Goal: Task Accomplishment & Management: Manage account settings

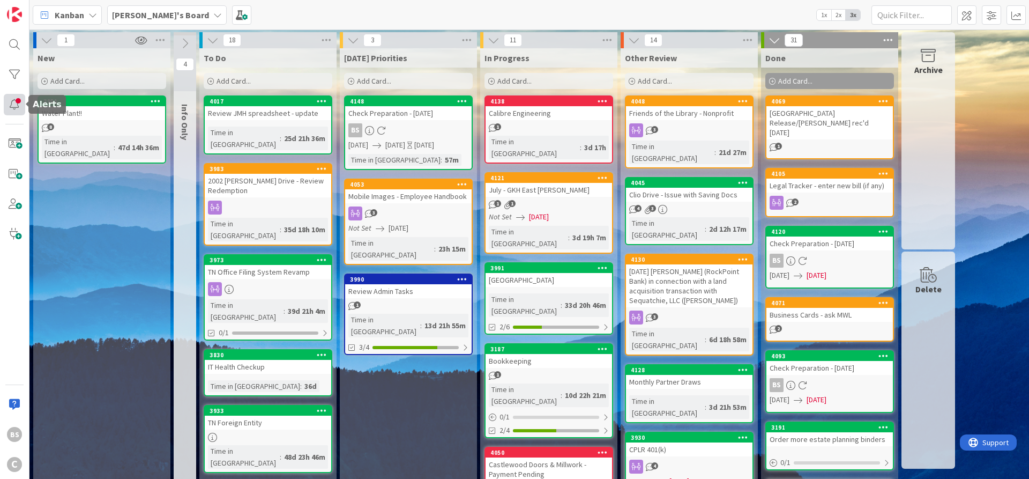
click at [14, 96] on div at bounding box center [14, 104] width 21 height 21
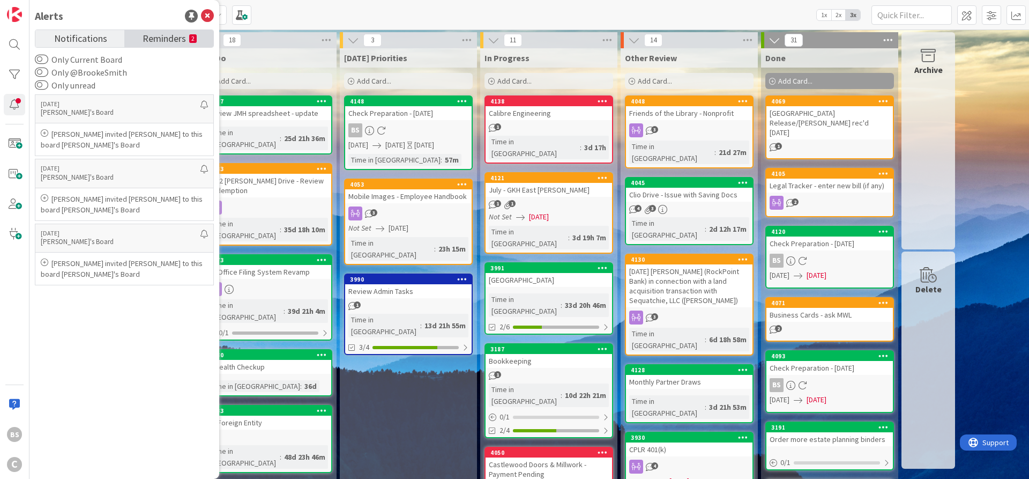
click at [158, 34] on span "Reminders" at bounding box center [164, 37] width 43 height 15
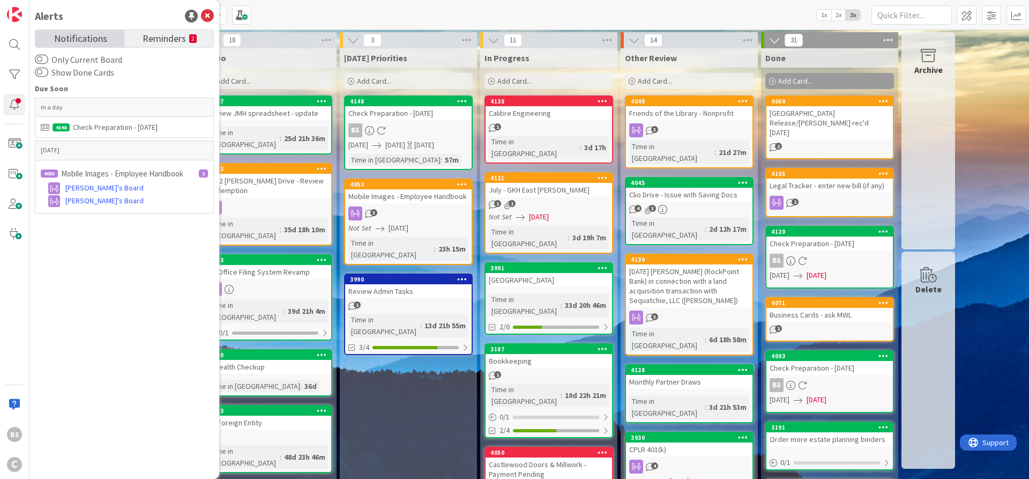
click at [76, 35] on span "Notifications" at bounding box center [80, 37] width 53 height 15
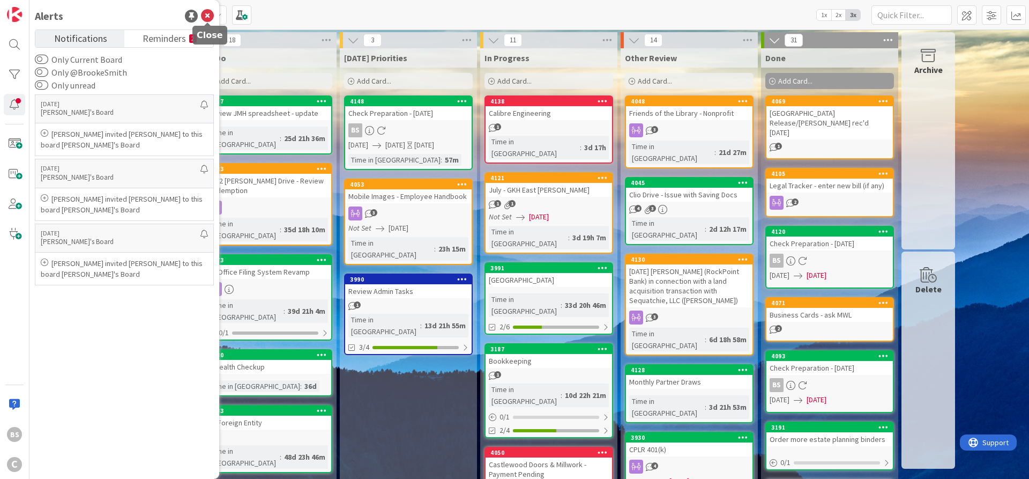
click at [205, 16] on icon at bounding box center [207, 16] width 13 height 13
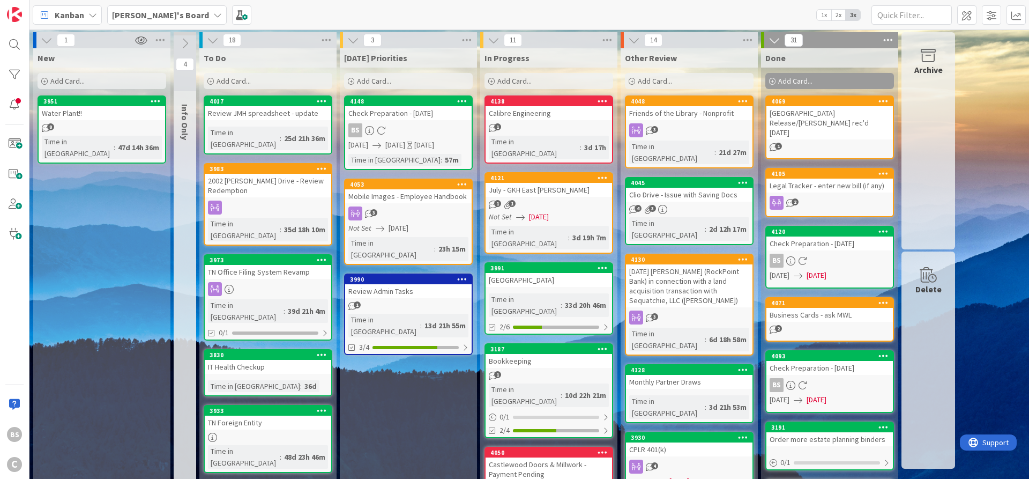
click at [140, 15] on b "[PERSON_NAME]'s Board" at bounding box center [160, 15] width 97 height 11
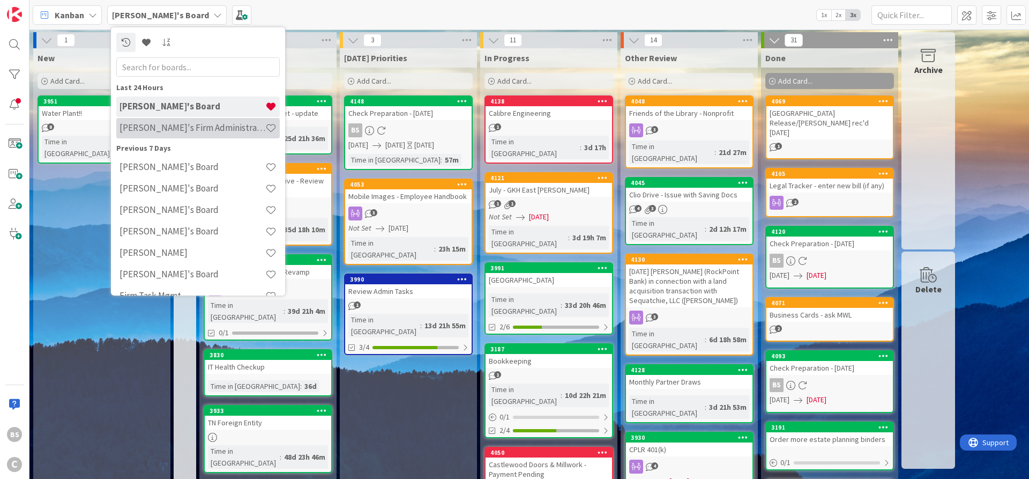
click at [141, 125] on h4 "[PERSON_NAME]'s Firm Administration Board" at bounding box center [193, 127] width 146 height 11
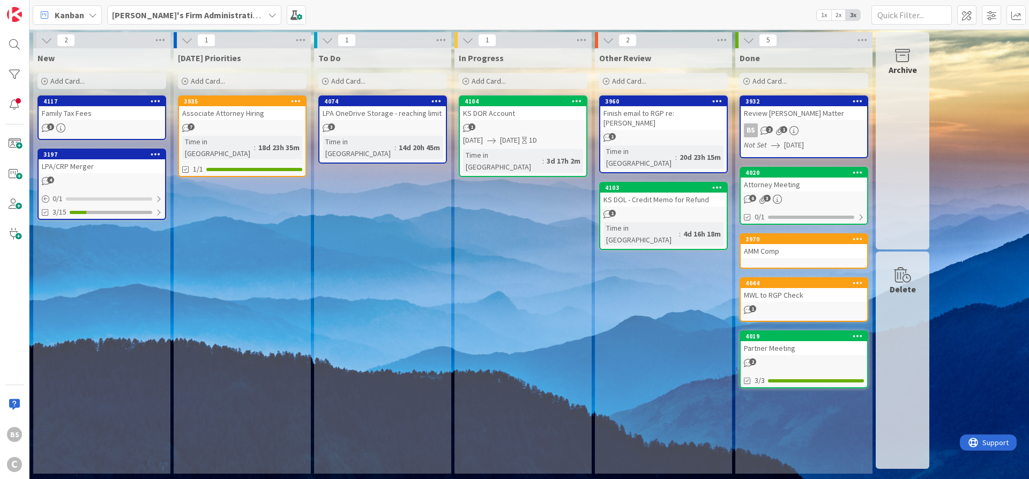
click at [162, 10] on b "[PERSON_NAME]'s Firm Administration Board" at bounding box center [200, 15] width 176 height 11
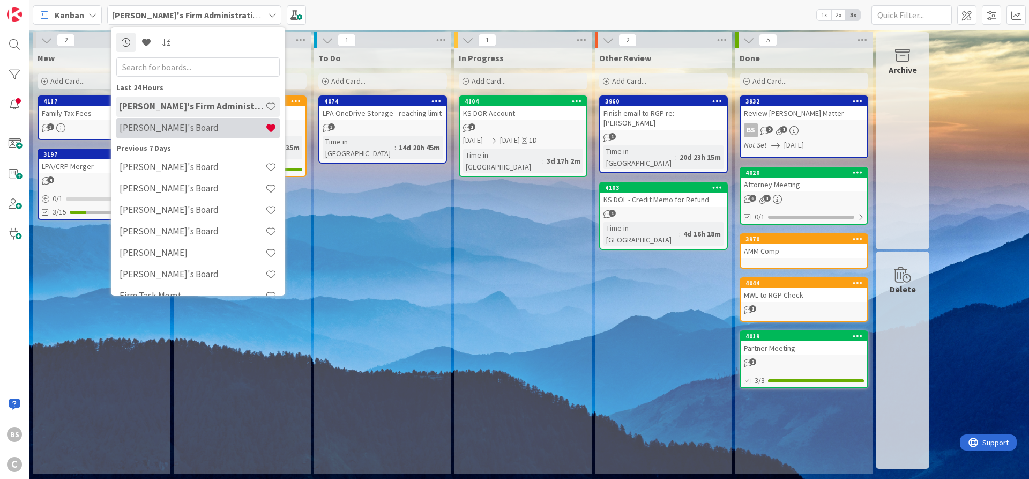
click at [170, 123] on h4 "[PERSON_NAME]'s Board" at bounding box center [193, 127] width 146 height 11
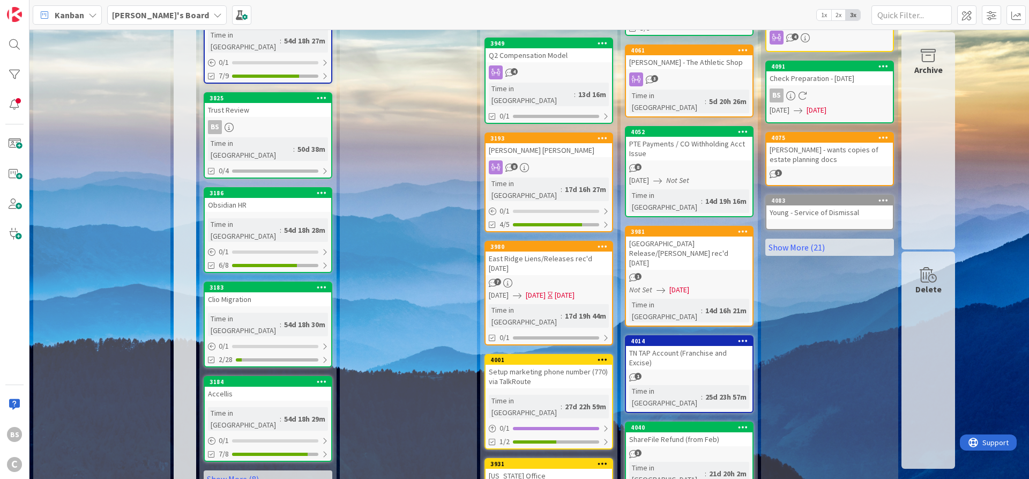
scroll to position [496, 0]
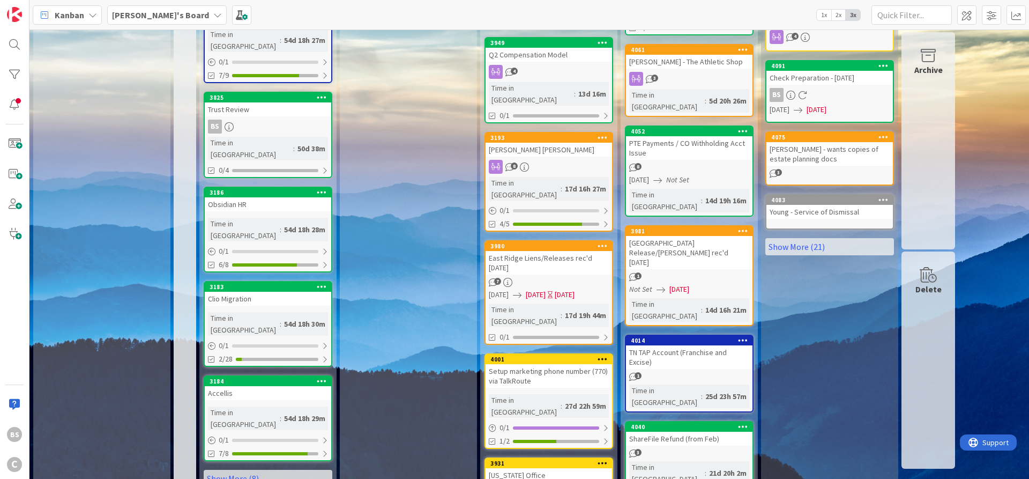
click at [127, 13] on b "[PERSON_NAME]'s Board" at bounding box center [160, 15] width 97 height 11
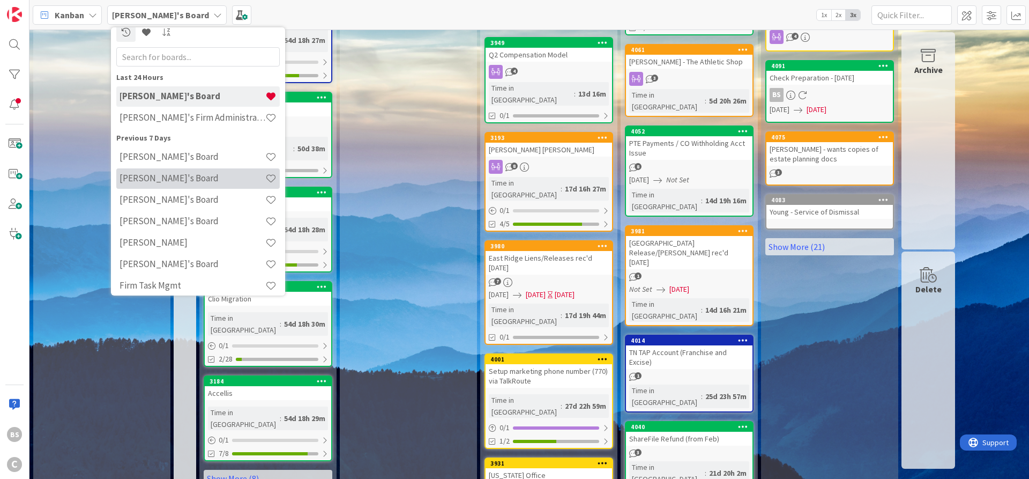
scroll to position [17, 0]
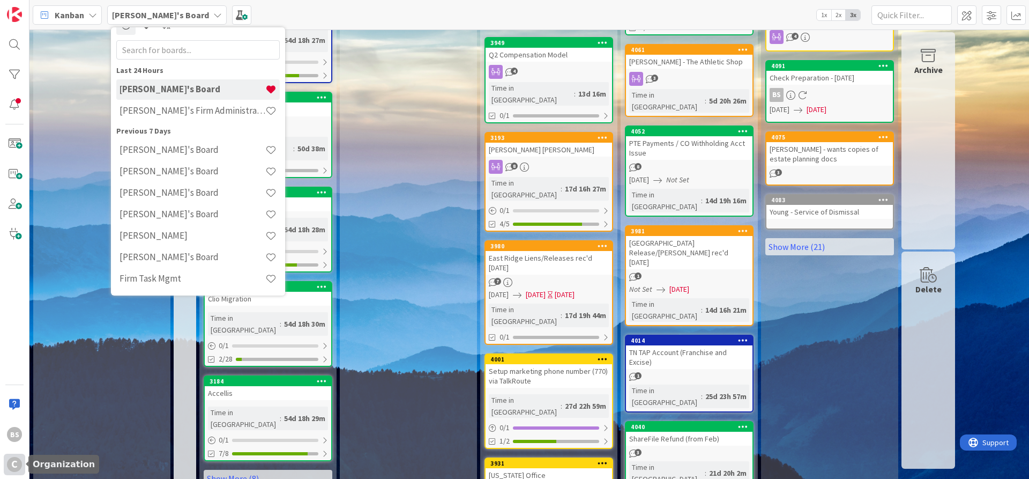
click at [12, 464] on div "C" at bounding box center [14, 464] width 15 height 15
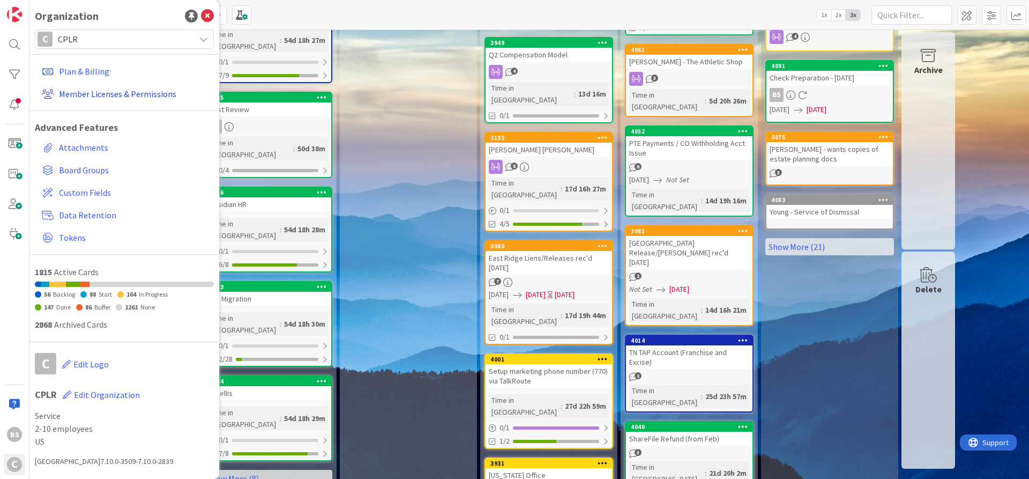
click at [116, 93] on link "Member Licenses & Permissions" at bounding box center [126, 93] width 176 height 19
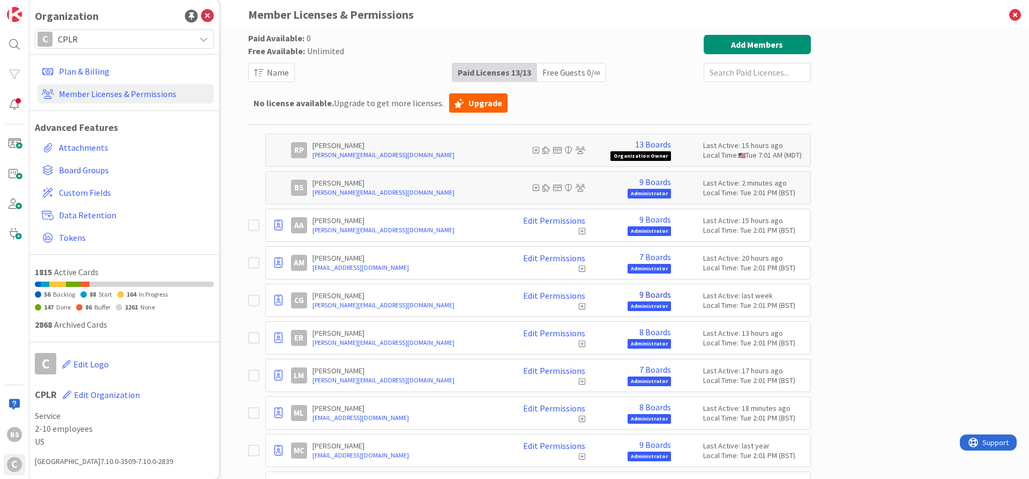
click at [653, 298] on link "9 Boards" at bounding box center [656, 295] width 32 height 10
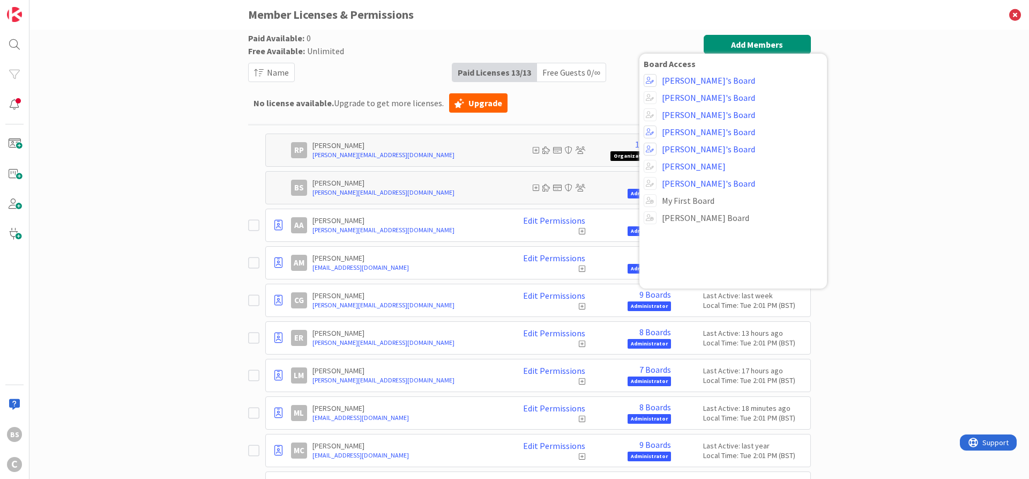
click at [912, 233] on div "Paid Available: 0 Free Available: Unlimited Name Paid Licenses 13 / 13 Free Gue…" at bounding box center [529, 253] width 1000 height 449
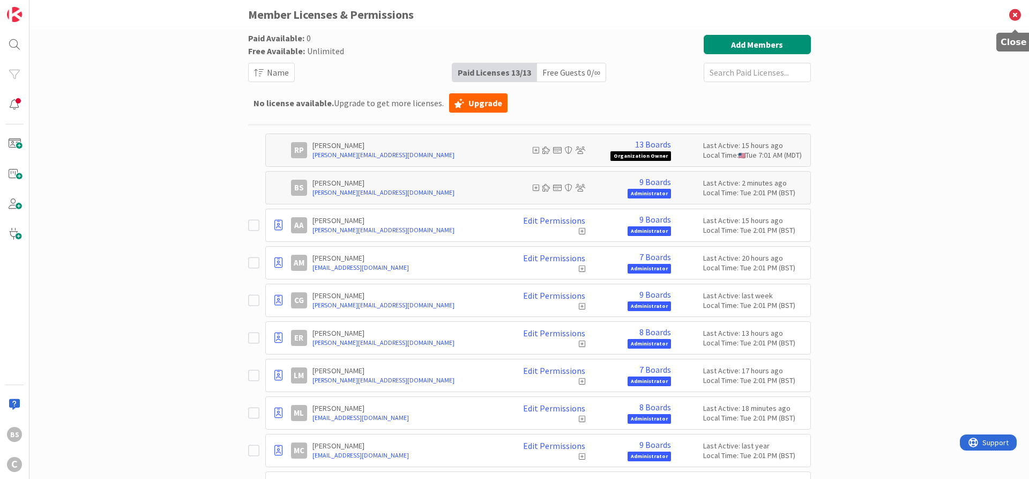
click at [1017, 14] on icon at bounding box center [1016, 14] width 28 height 29
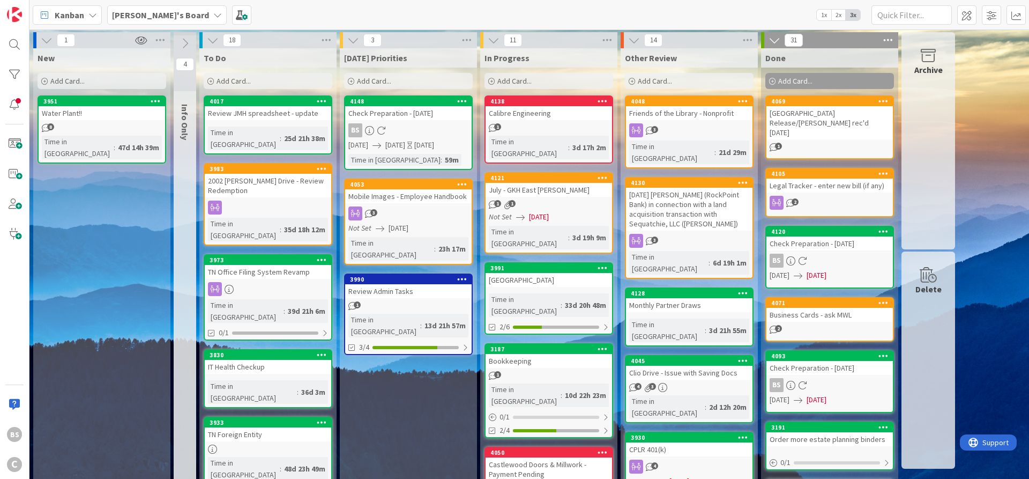
click at [154, 18] on b "[PERSON_NAME]'s Board" at bounding box center [160, 15] width 97 height 11
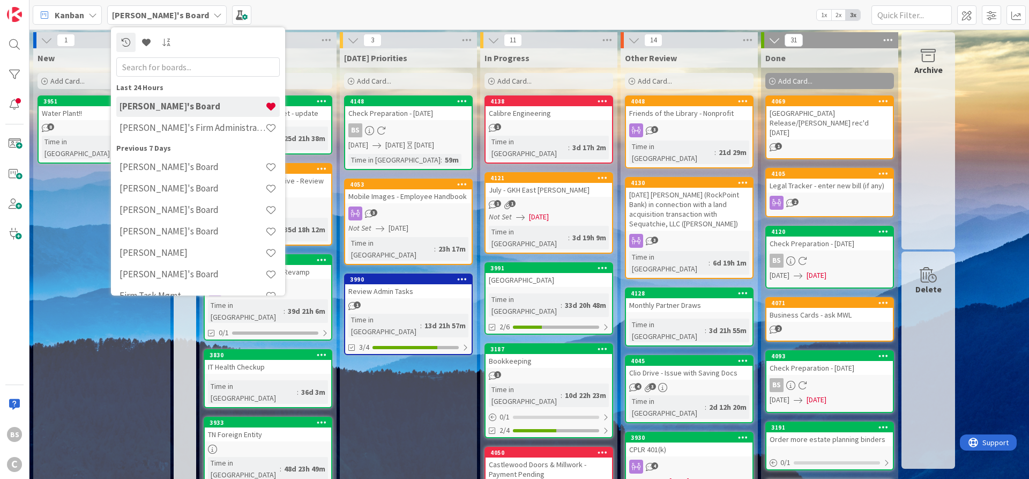
scroll to position [17, 0]
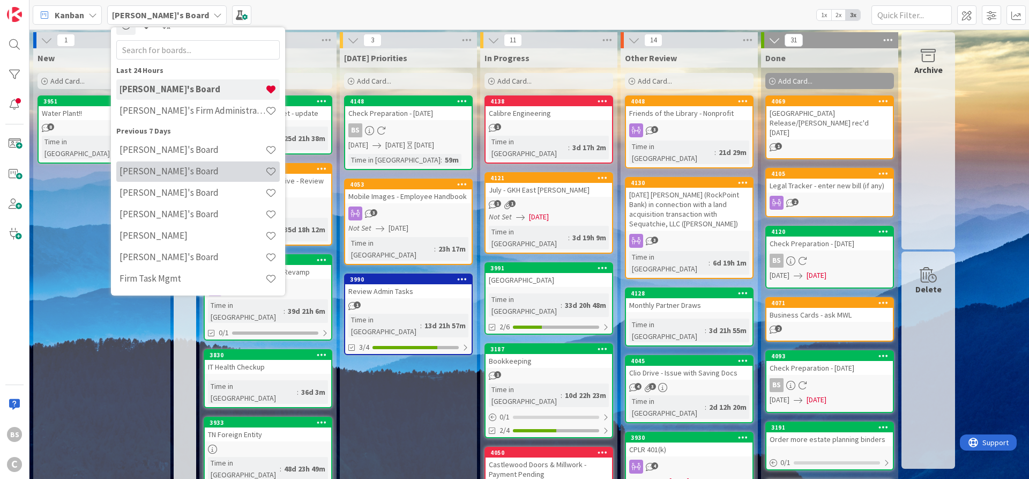
click at [154, 169] on h4 "[PERSON_NAME]'s Board" at bounding box center [193, 171] width 146 height 11
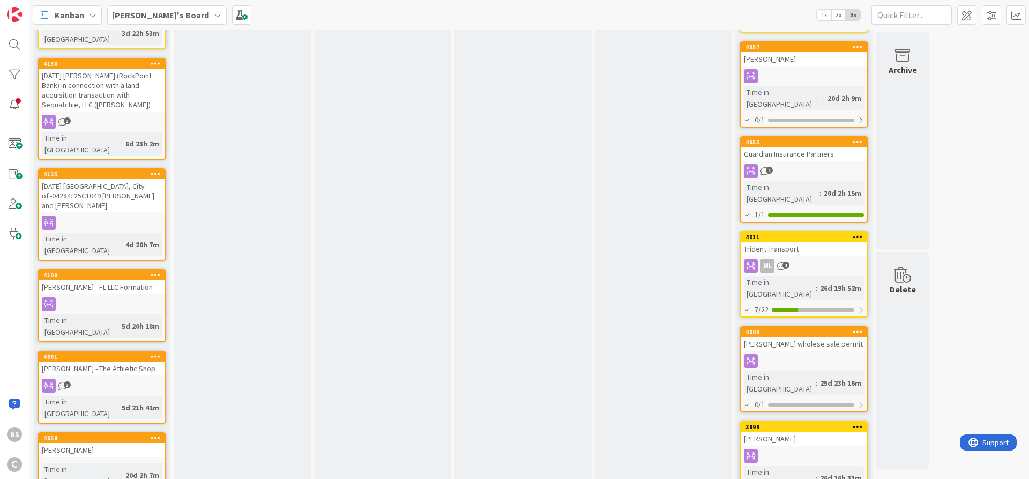
scroll to position [434, 0]
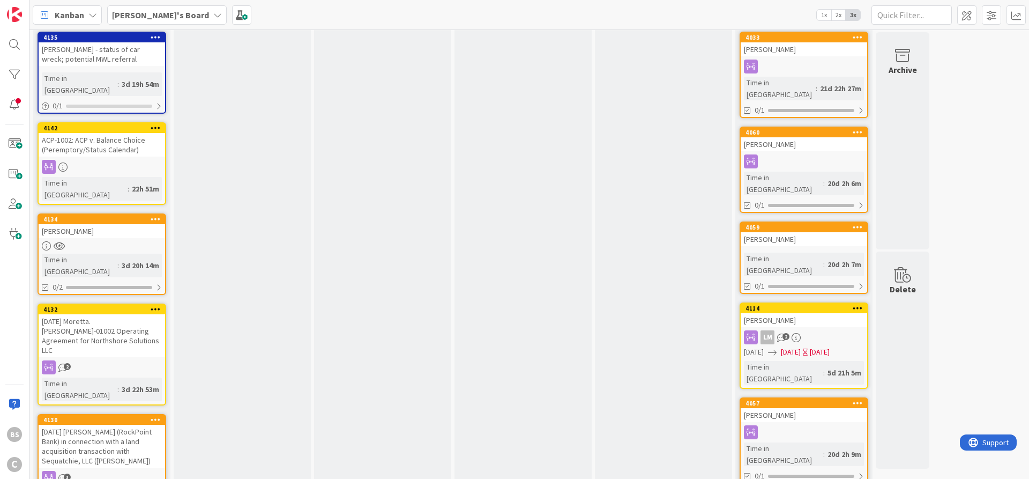
scroll to position [0, 0]
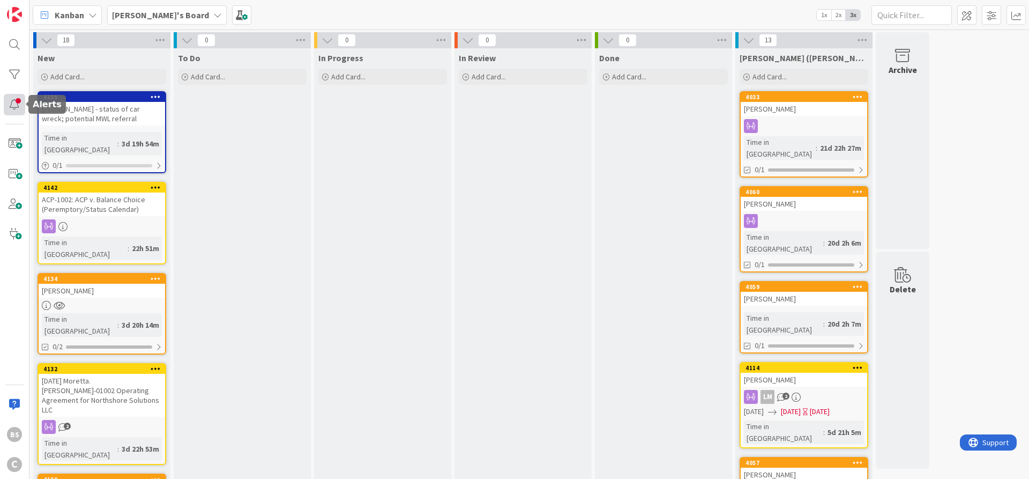
click at [17, 98] on div at bounding box center [14, 104] width 21 height 21
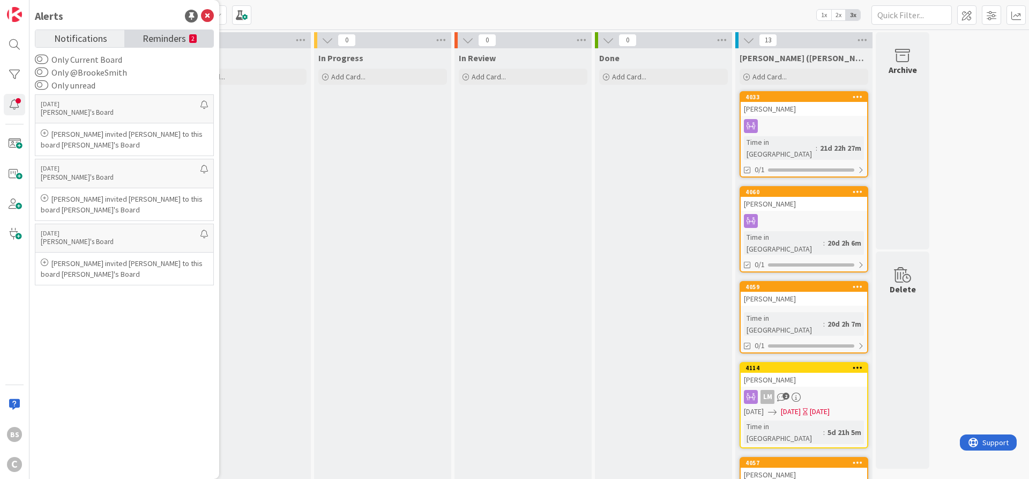
click at [155, 40] on span "Reminders" at bounding box center [164, 37] width 43 height 15
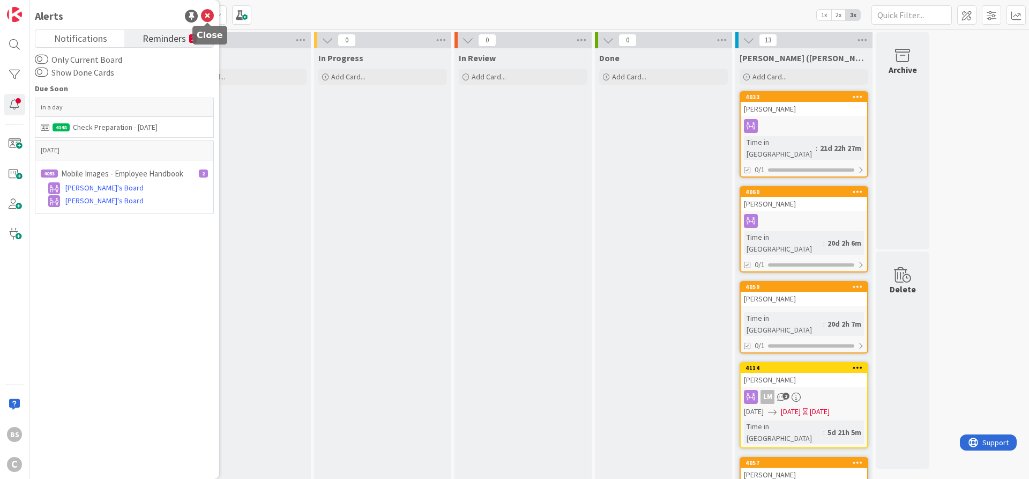
click at [205, 16] on icon at bounding box center [207, 16] width 13 height 13
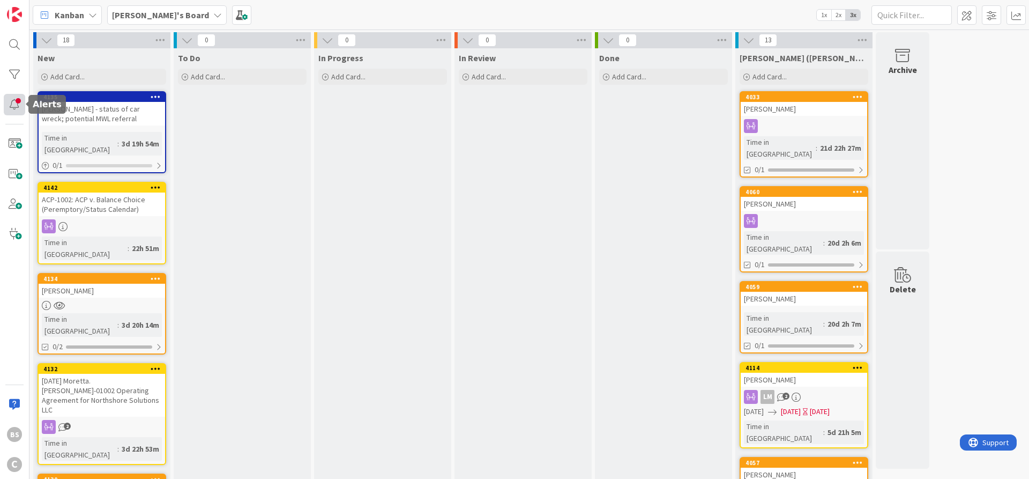
click at [7, 109] on div at bounding box center [14, 104] width 21 height 21
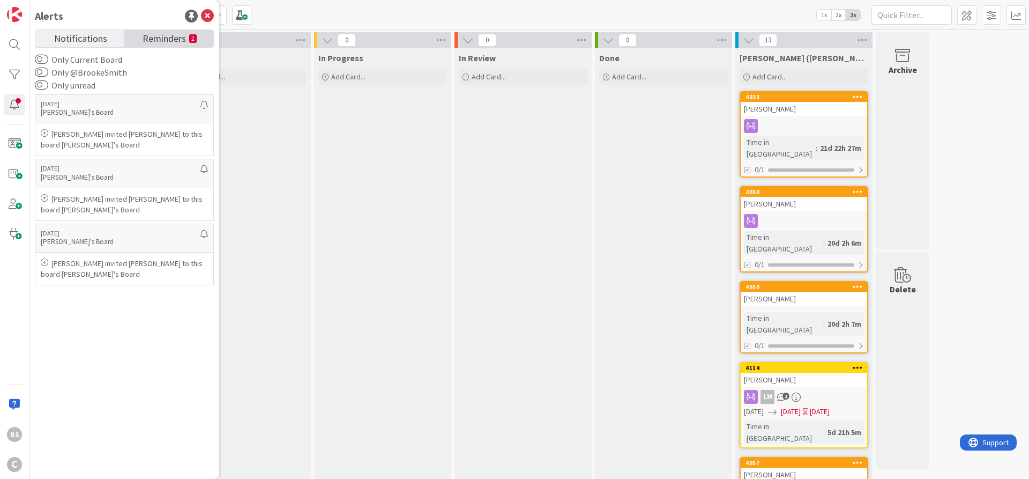
click at [167, 38] on span "Reminders" at bounding box center [164, 37] width 43 height 15
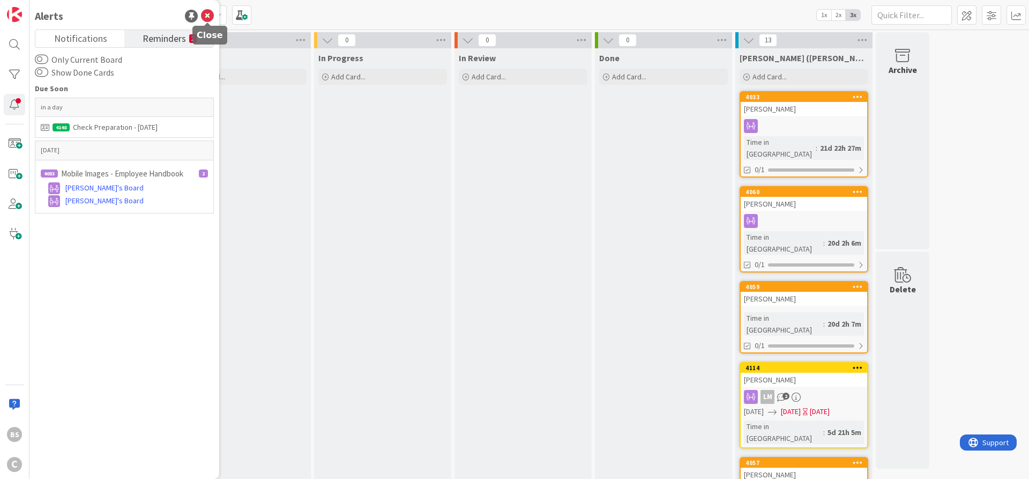
click at [205, 15] on icon at bounding box center [207, 16] width 13 height 13
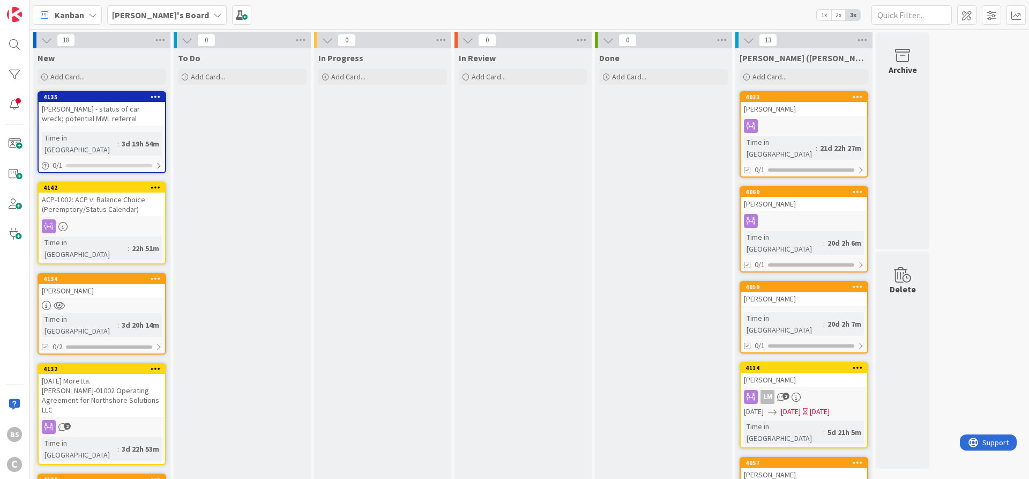
click at [128, 13] on b "[PERSON_NAME]'s Board" at bounding box center [160, 15] width 97 height 11
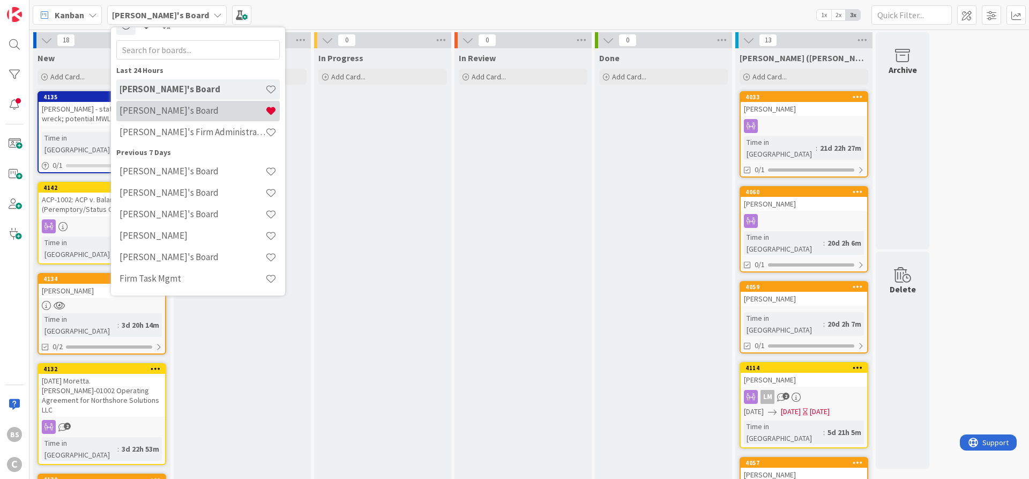
click at [138, 109] on h4 "[PERSON_NAME]'s Board" at bounding box center [193, 110] width 146 height 11
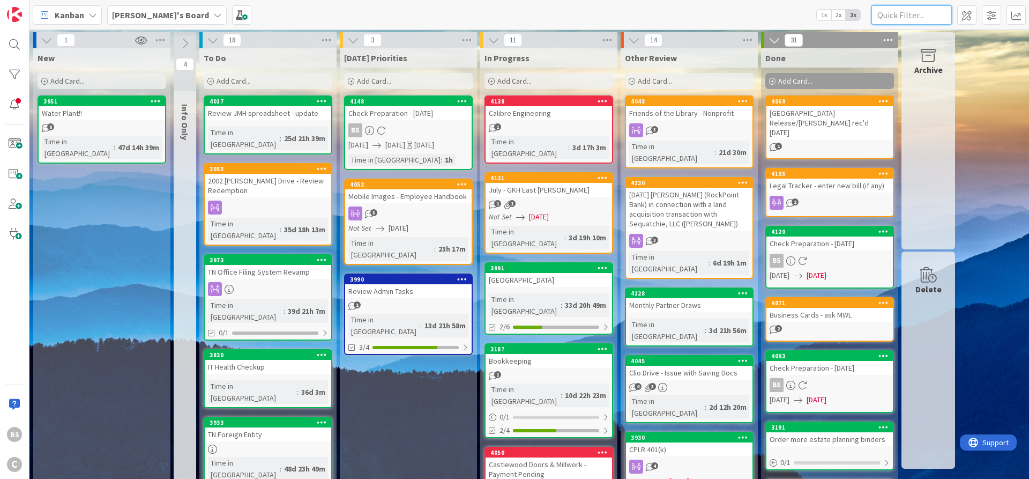
click at [905, 15] on input "text" at bounding box center [912, 14] width 80 height 19
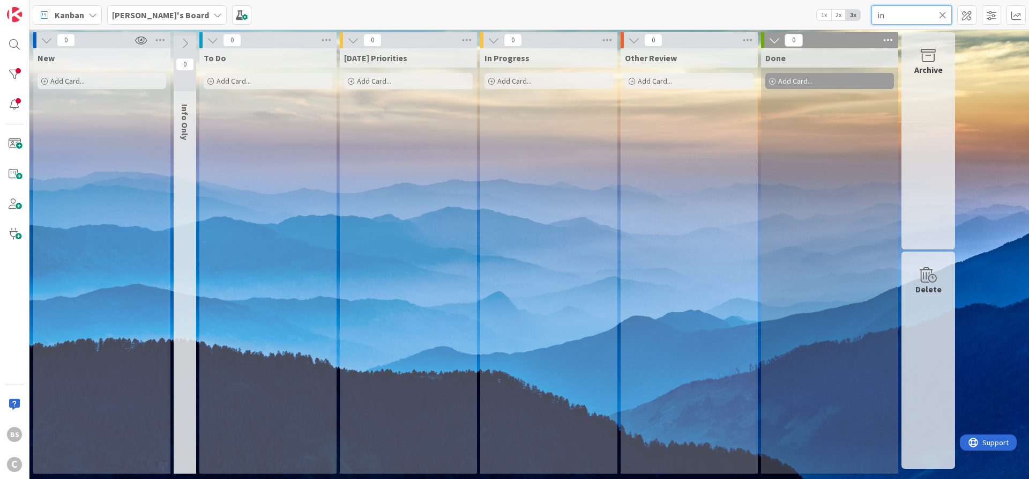
type input "i"
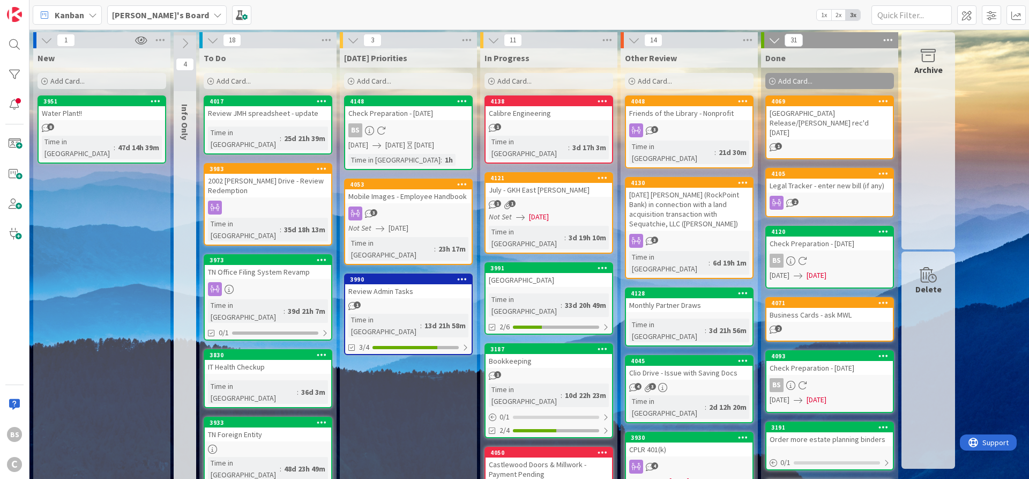
click at [210, 79] on icon at bounding box center [211, 81] width 6 height 6
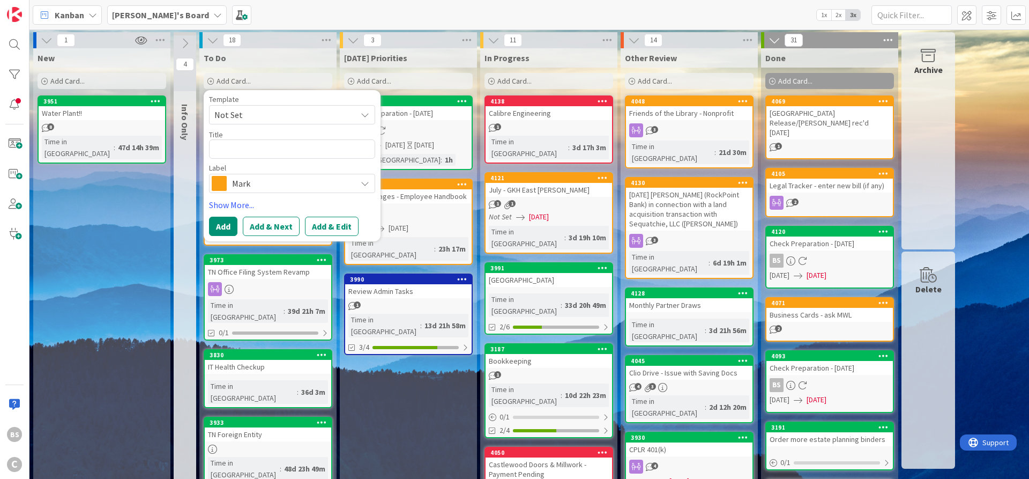
type textarea "x"
type textarea "E"
type textarea "x"
type textarea "ER"
type textarea "x"
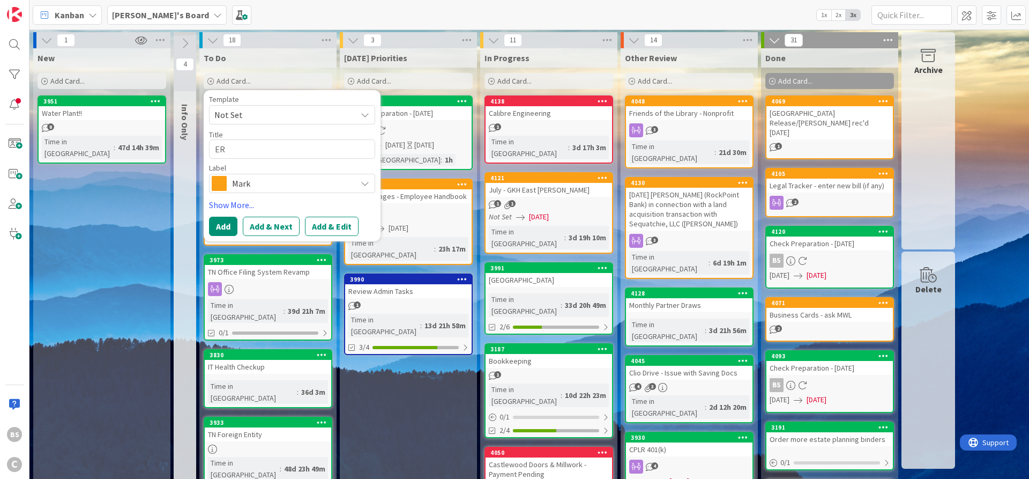
type textarea "ER"
type textarea "x"
type textarea "ER 1"
type textarea "x"
type textarea "ER 10"
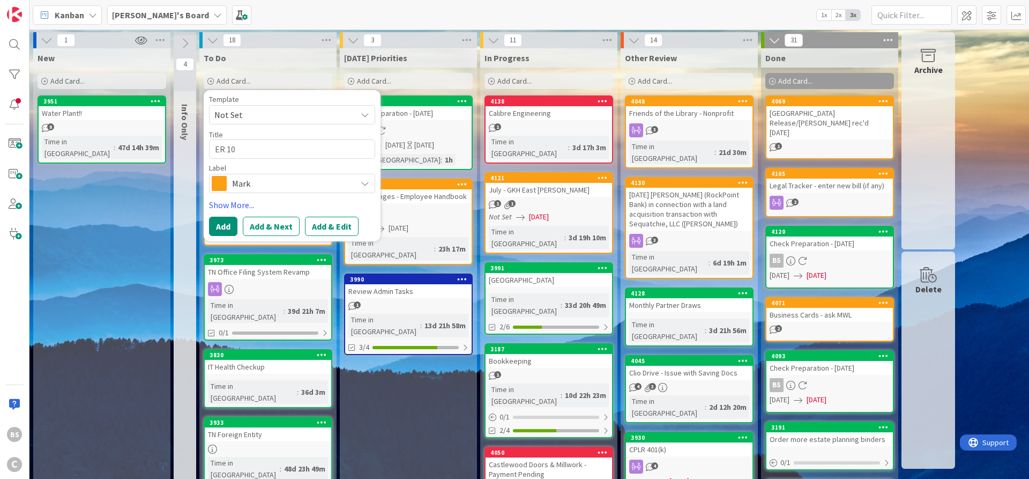
type textarea "x"
type textarea "ER 100"
type textarea "x"
type textarea "ER 100"
type textarea "x"
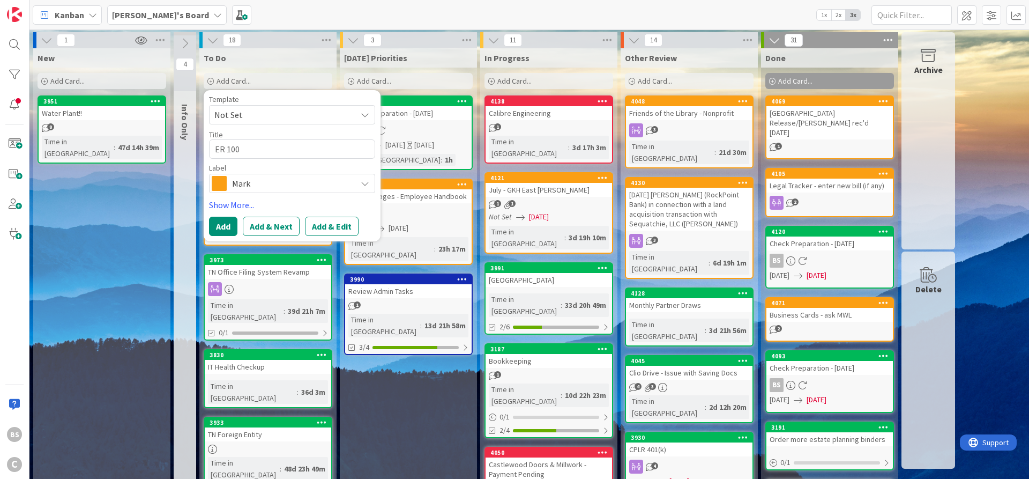
type textarea "ER 100 I"
type textarea "x"
type textarea "ER 100 In"
type textarea "x"
type textarea "ER 100 Inv"
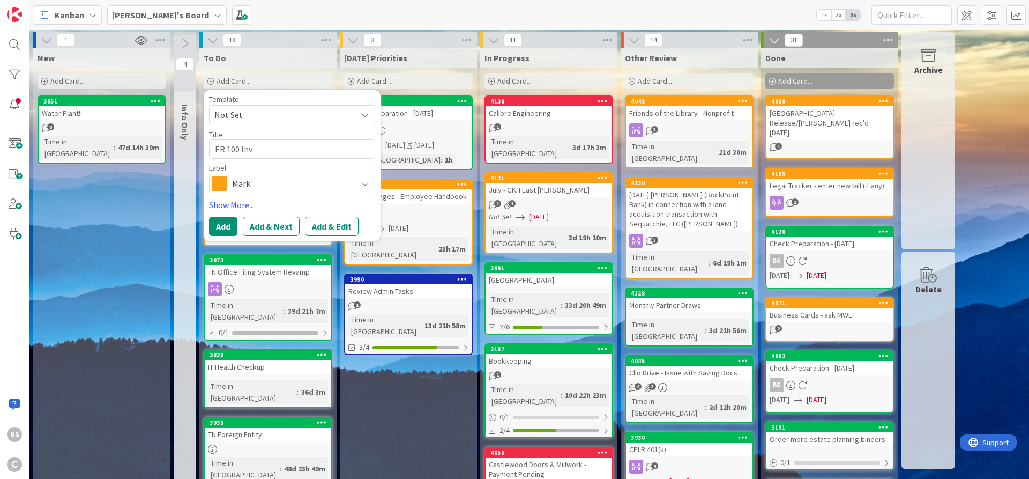
type textarea "x"
type textarea "ER 100 Invo"
type textarea "x"
type textarea "ER 100 Invoi"
type textarea "x"
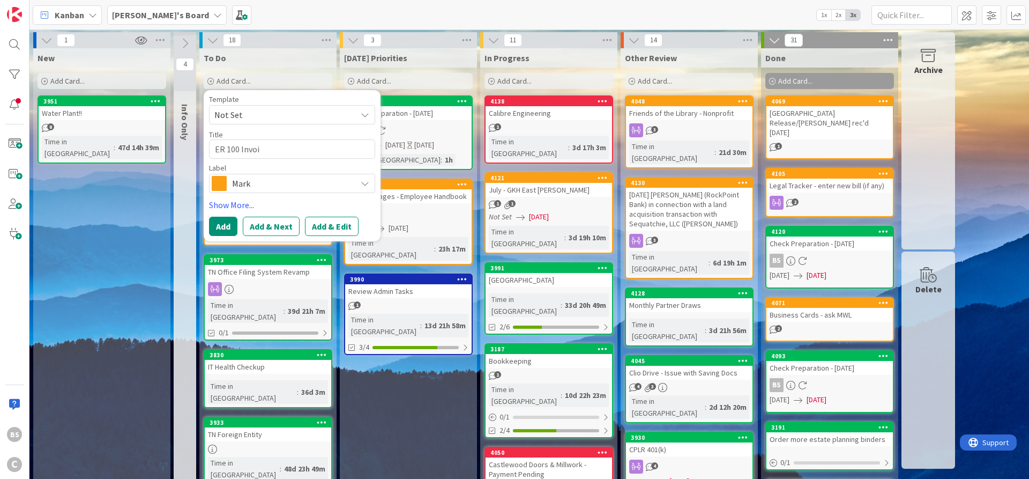
type textarea "ER 100 Invoic"
type textarea "x"
type textarea "ER 100 Invoice"
click at [338, 218] on button "Add & Edit" at bounding box center [332, 226] width 54 height 19
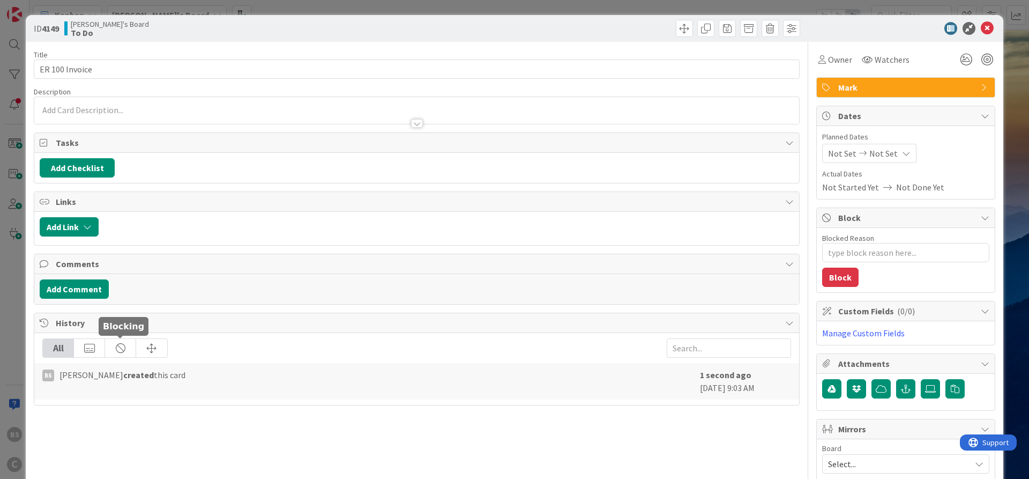
type textarea "x"
click at [68, 289] on button "Add Comment" at bounding box center [74, 288] width 69 height 19
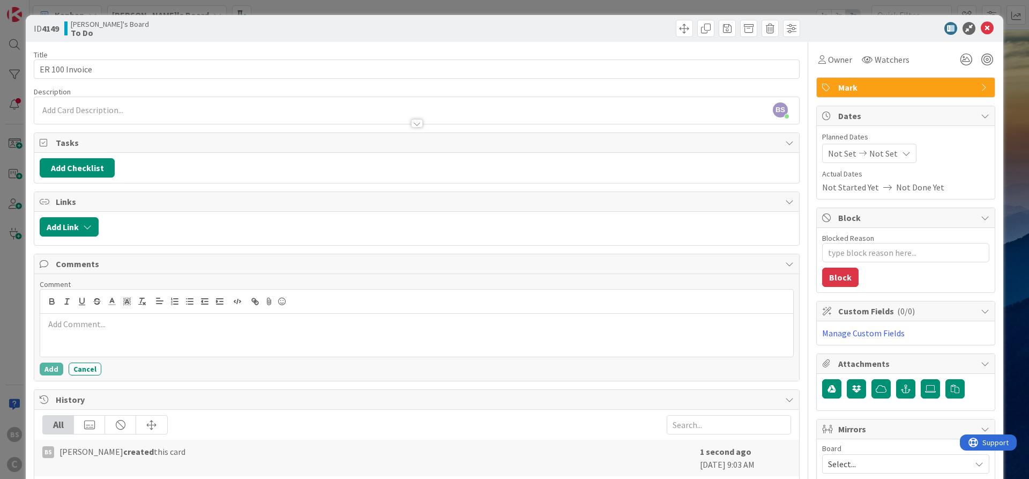
click at [108, 104] on div at bounding box center [416, 113] width 765 height 22
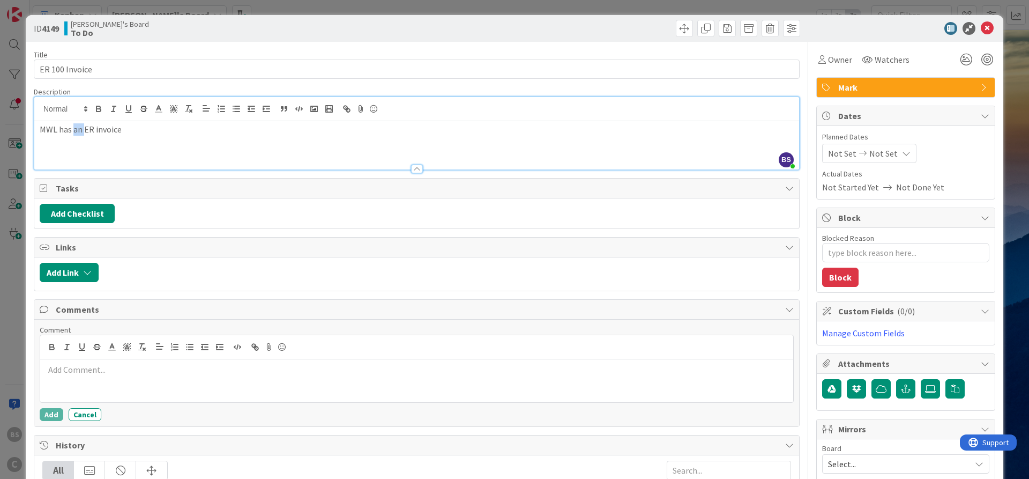
drag, startPoint x: 86, startPoint y: 129, endPoint x: 75, endPoint y: 130, distance: 11.3
click at [75, 130] on p "MWL has an ER invoice" at bounding box center [417, 129] width 754 height 12
click at [558, 140] on div "MWL has ER invoice 7896 that he would like paid from trust once I confirm the e…" at bounding box center [416, 145] width 765 height 48
click at [416, 167] on div at bounding box center [417, 169] width 12 height 9
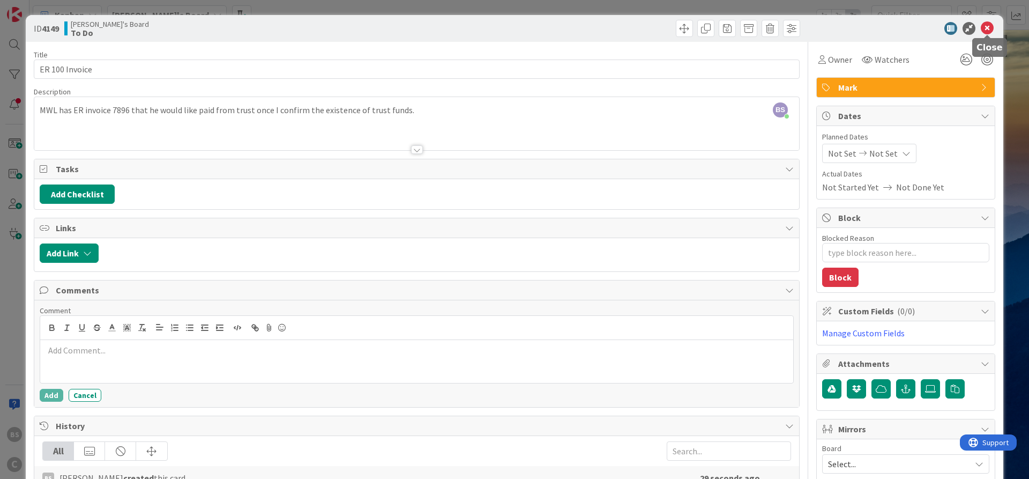
click at [990, 26] on icon at bounding box center [987, 28] width 13 height 13
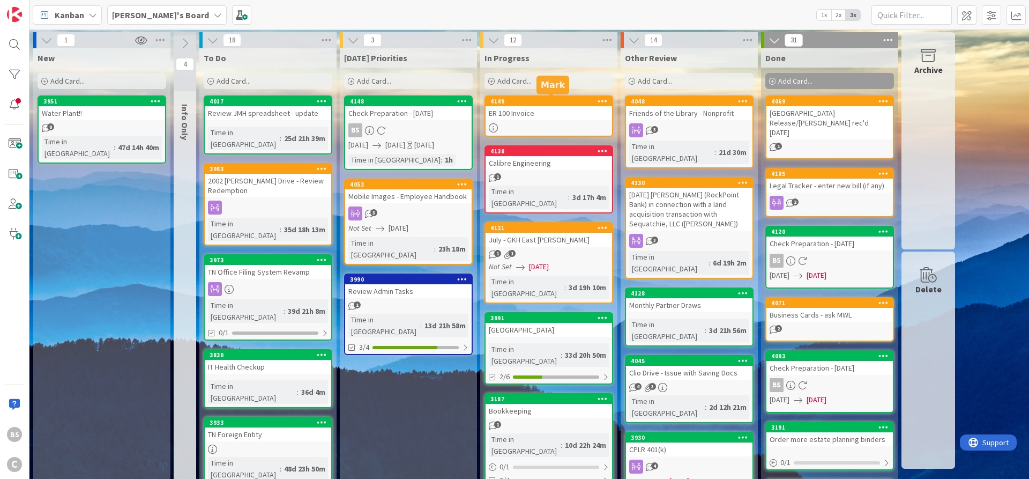
click at [544, 100] on div "4149" at bounding box center [552, 102] width 122 height 8
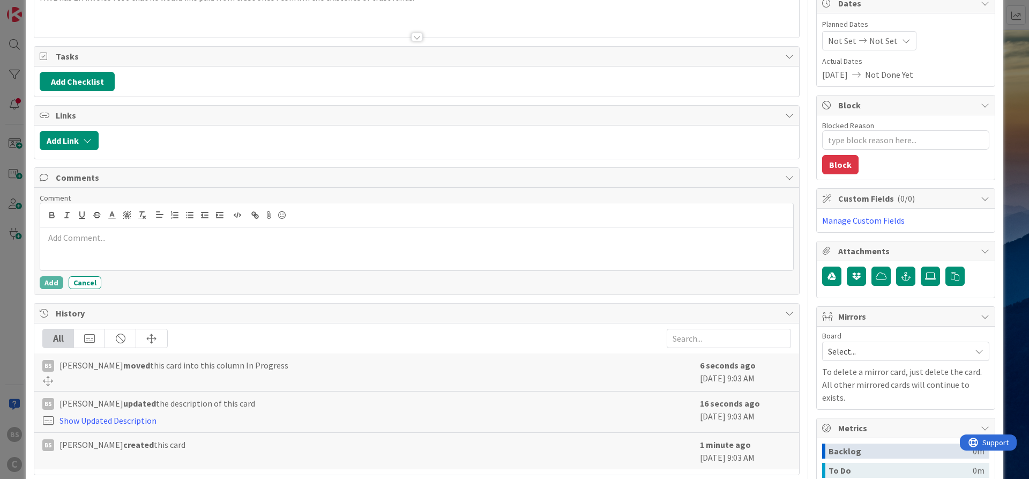
scroll to position [257, 0]
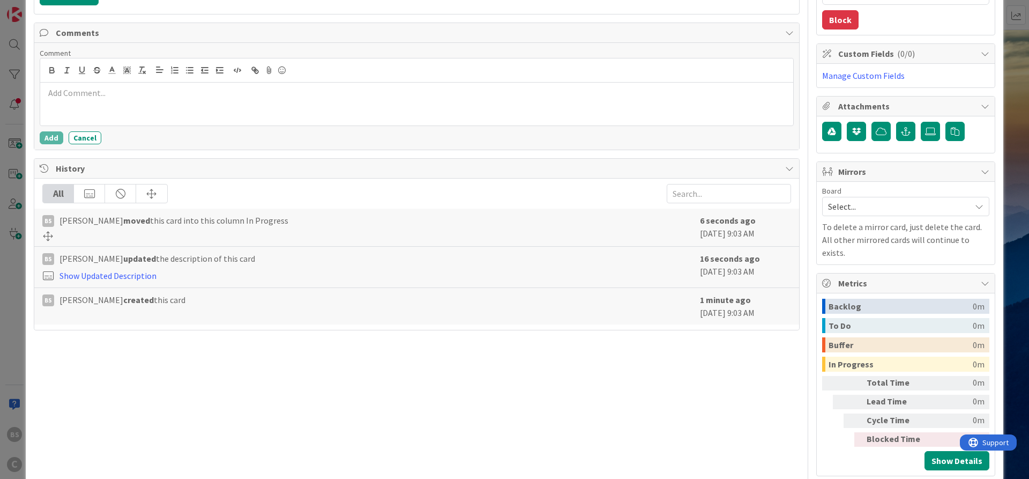
click at [857, 207] on span "Select..." at bounding box center [896, 206] width 137 height 15
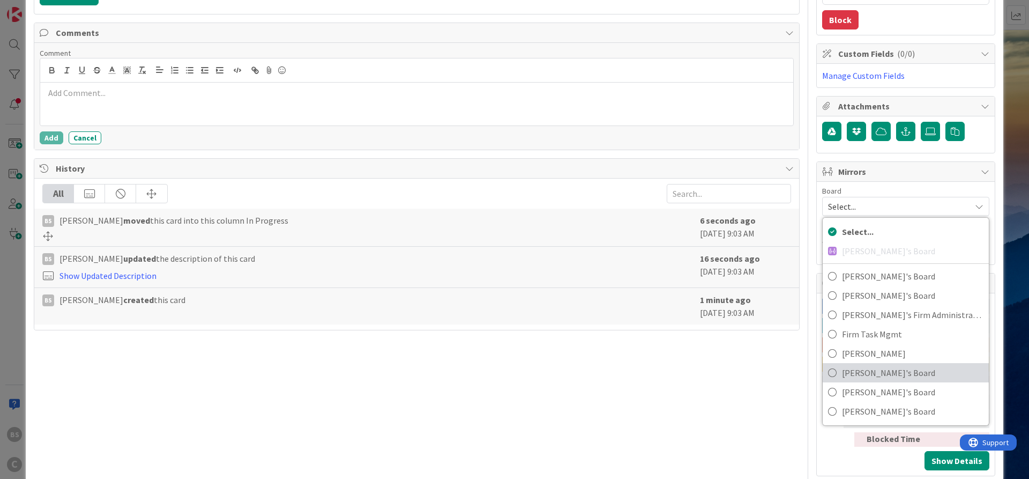
click at [863, 371] on span "[PERSON_NAME]'s Board" at bounding box center [913, 373] width 142 height 16
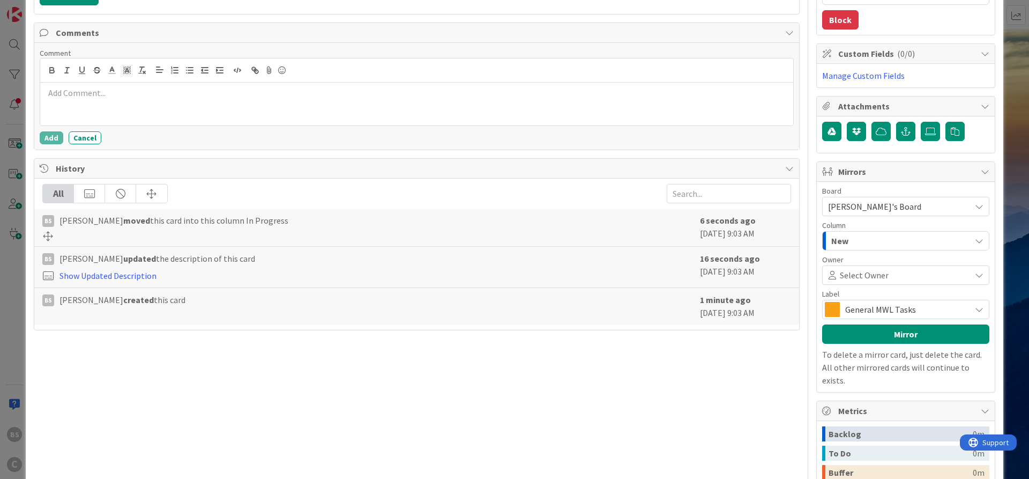
click at [857, 274] on span "Select Owner" at bounding box center [864, 275] width 49 height 13
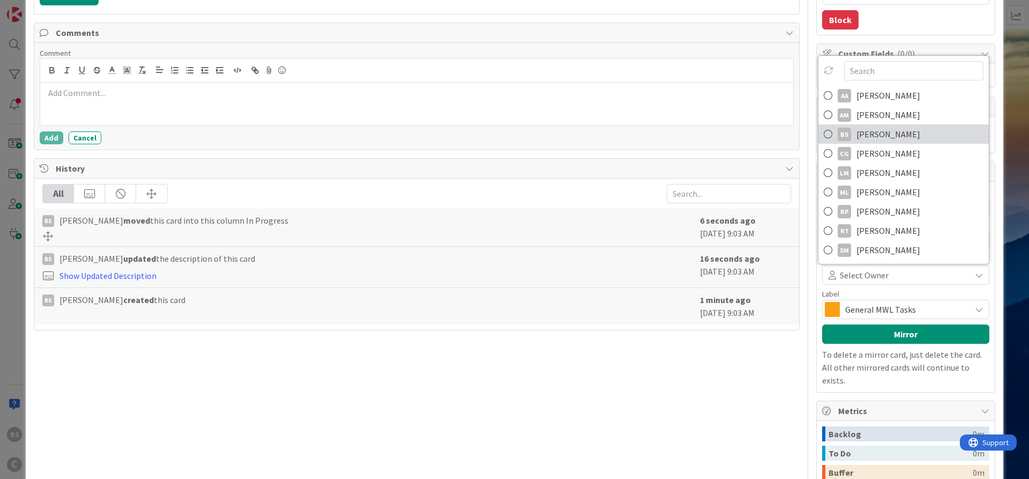
click at [864, 134] on span "[PERSON_NAME]" at bounding box center [889, 134] width 64 height 16
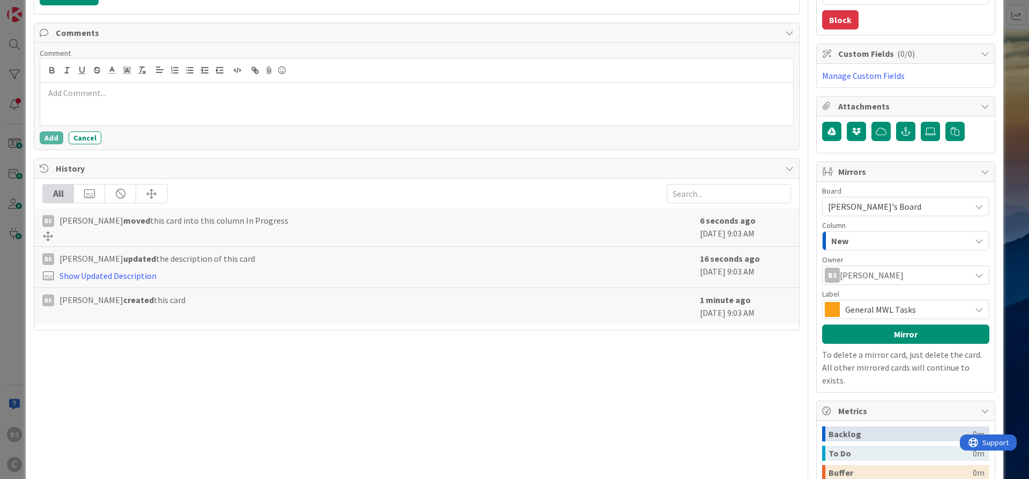
click at [880, 309] on span "General MWL Tasks" at bounding box center [906, 309] width 120 height 15
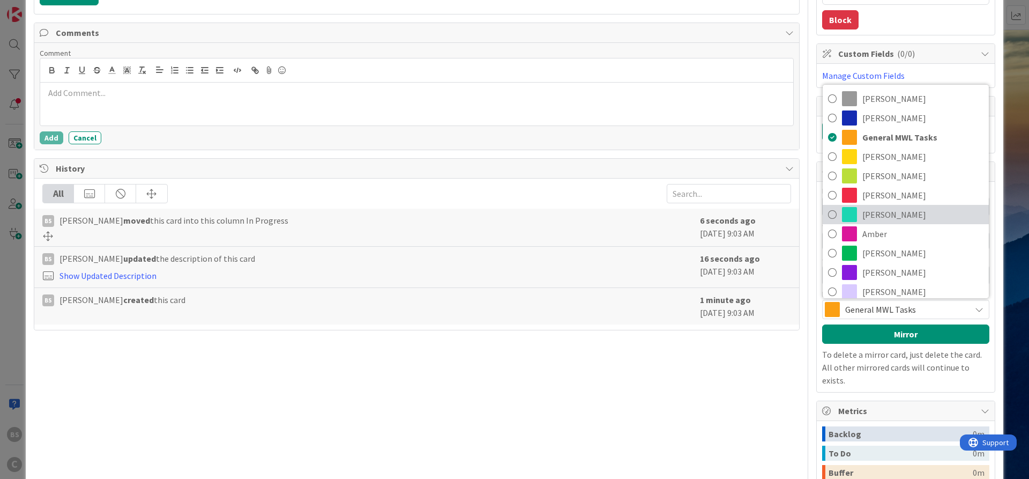
click at [874, 214] on span "[PERSON_NAME]" at bounding box center [923, 214] width 121 height 16
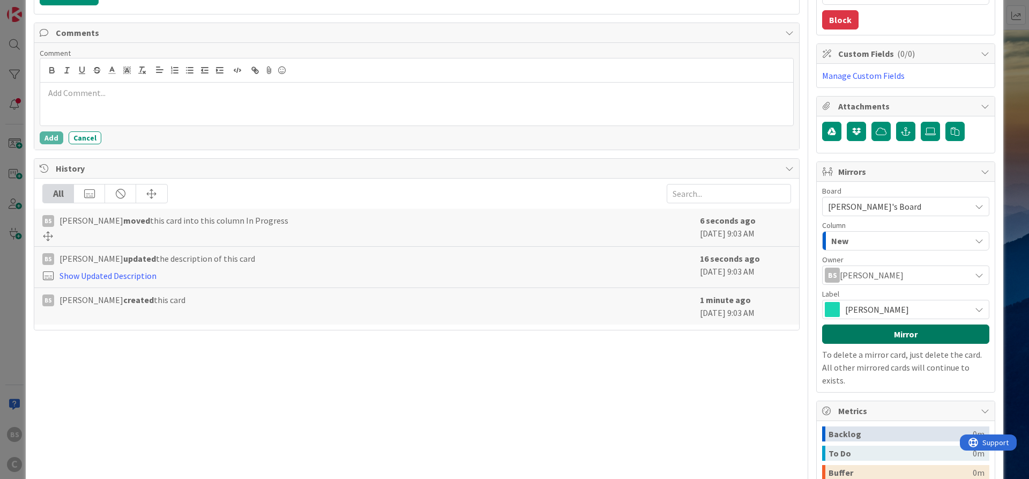
click at [878, 331] on button "Mirror" at bounding box center [906, 333] width 167 height 19
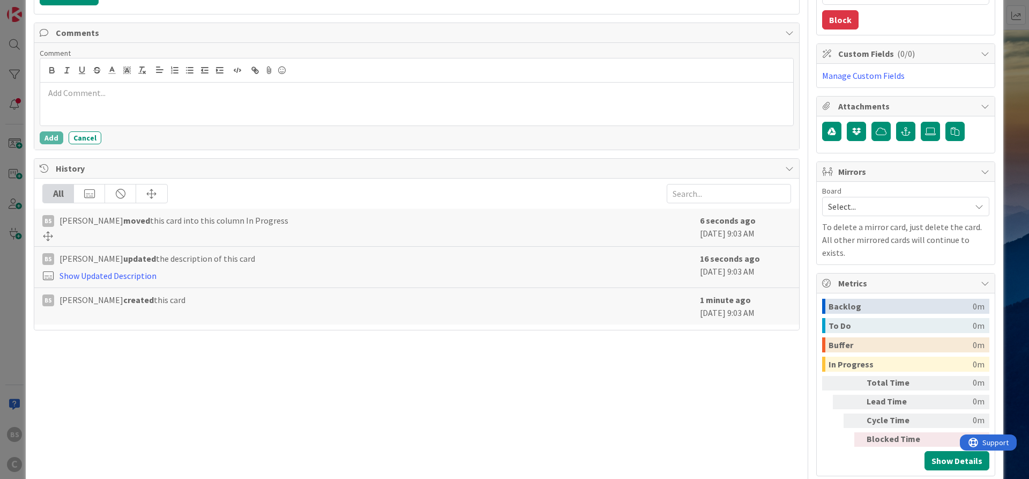
type textarea "x"
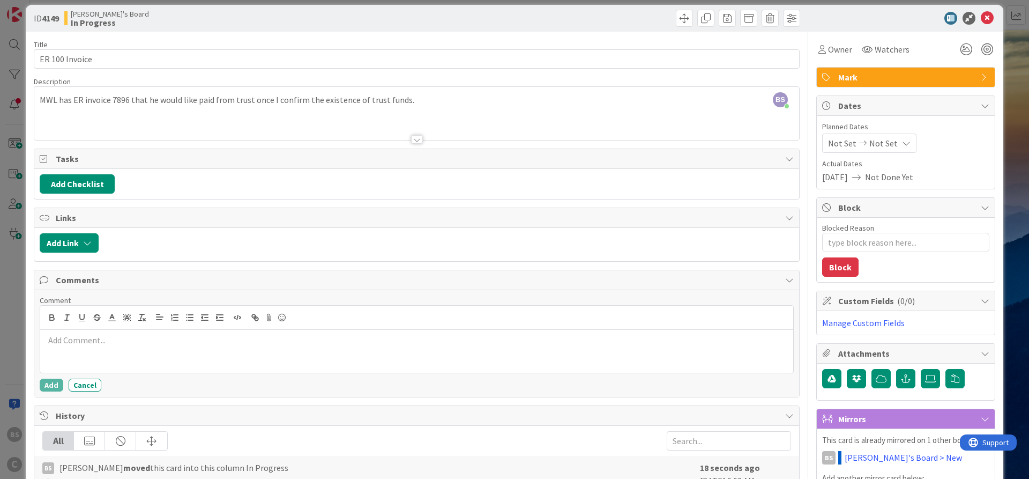
scroll to position [0, 0]
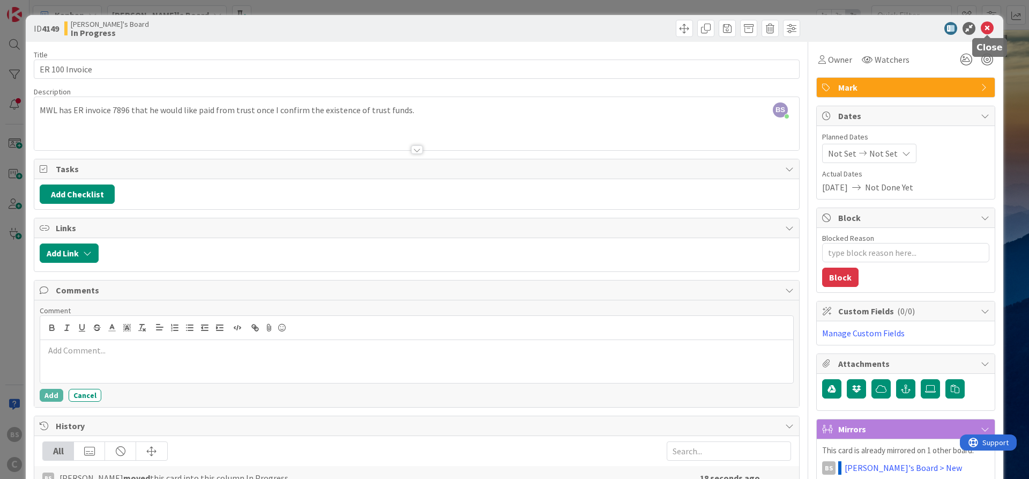
click at [986, 26] on icon at bounding box center [987, 28] width 13 height 13
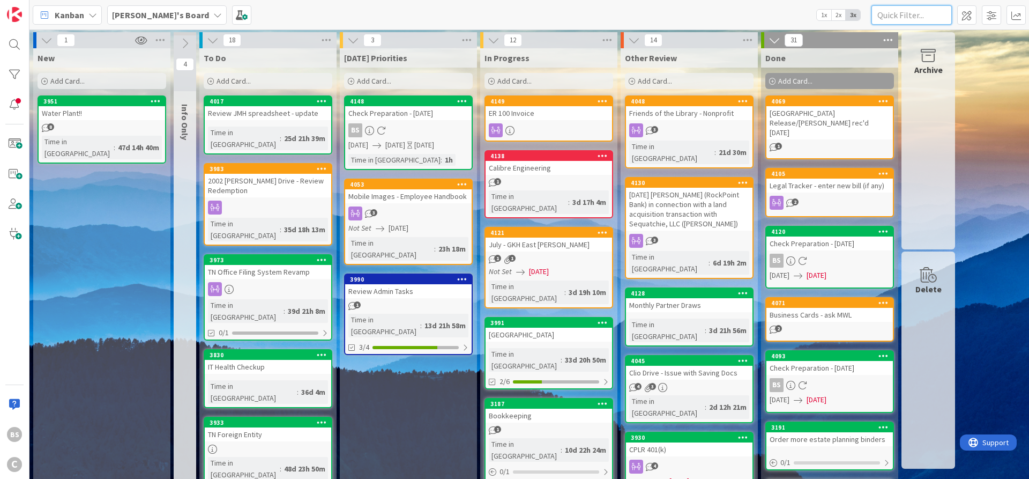
click at [915, 16] on input "text" at bounding box center [912, 14] width 80 height 19
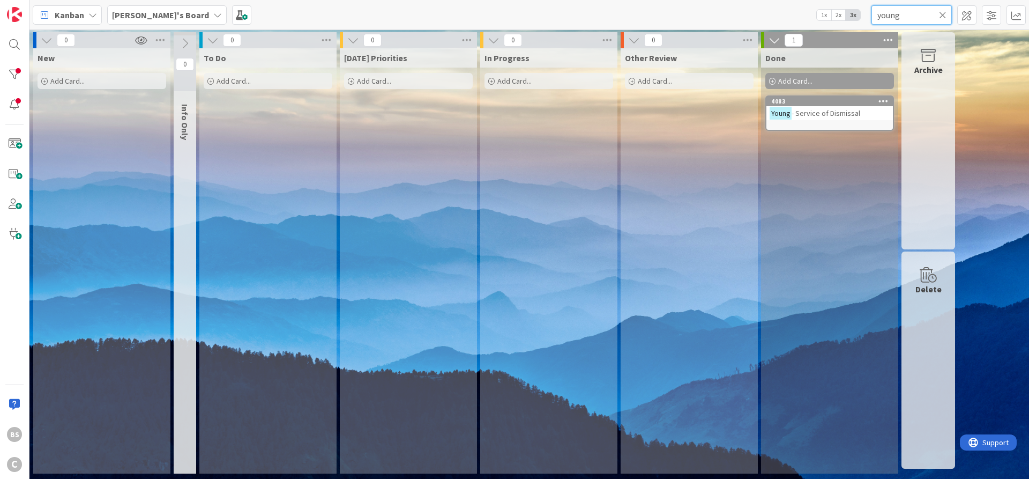
type input "young"
click at [944, 16] on icon at bounding box center [943, 15] width 8 height 10
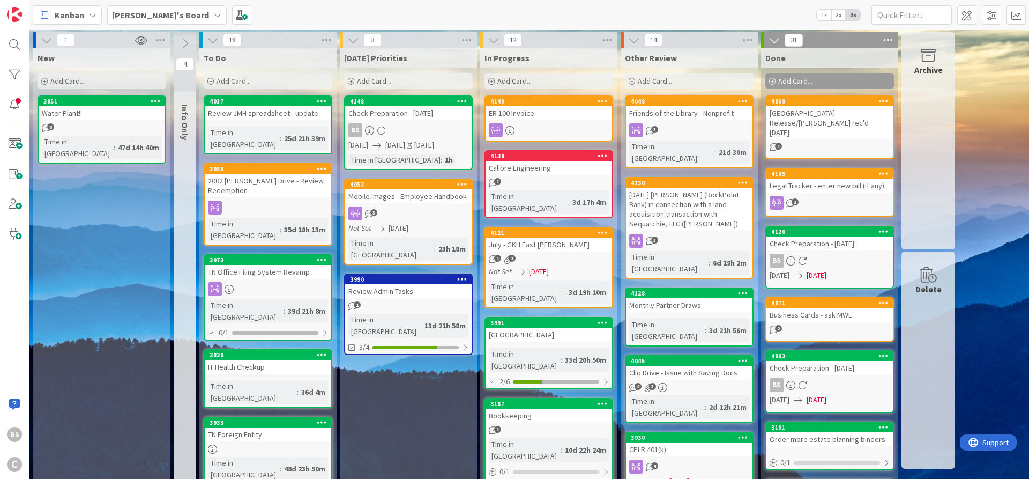
click at [126, 13] on b "[PERSON_NAME]'s Board" at bounding box center [160, 15] width 97 height 11
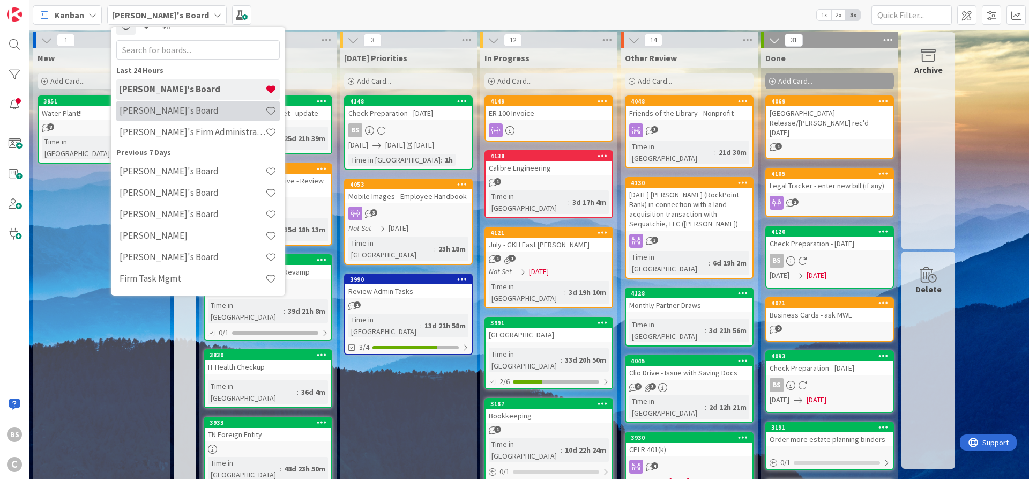
click at [165, 108] on h4 "[PERSON_NAME]'s Board" at bounding box center [193, 110] width 146 height 11
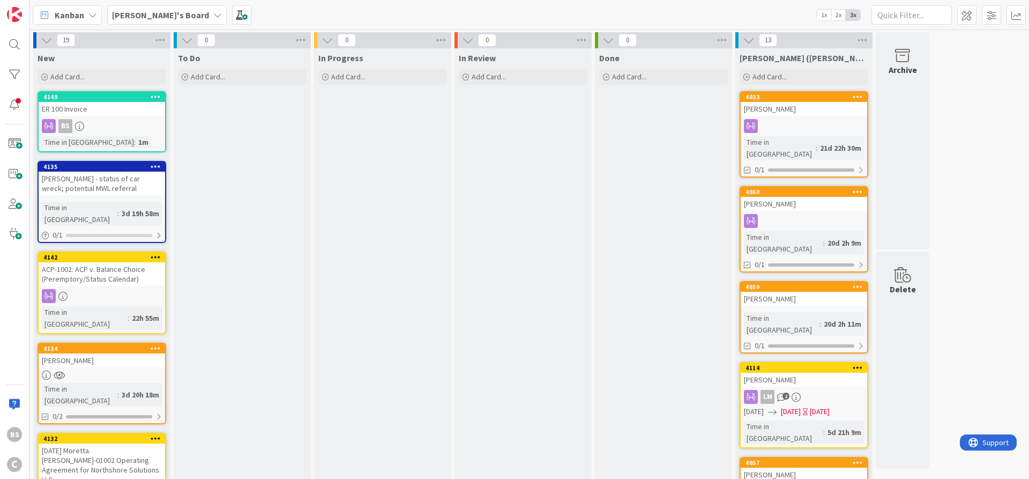
click at [147, 11] on b "[PERSON_NAME]'s Board" at bounding box center [160, 15] width 97 height 11
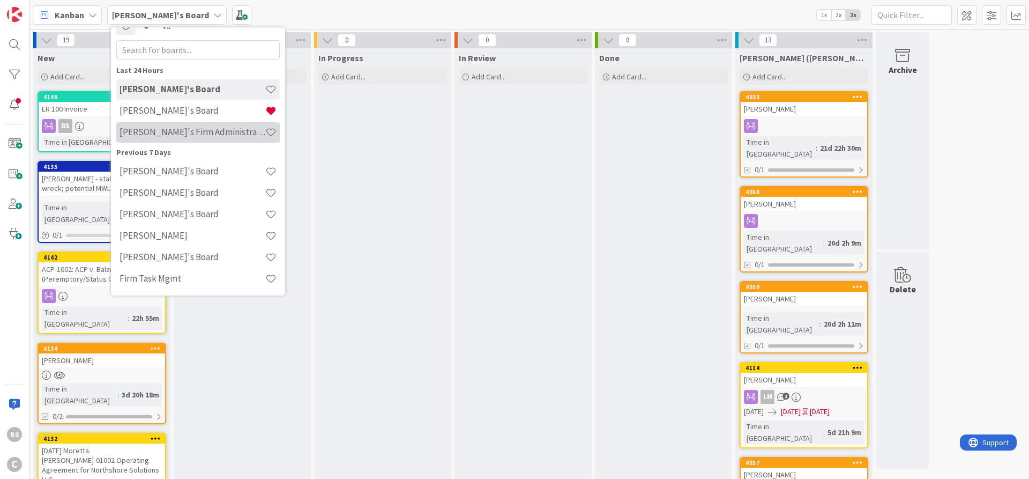
click at [160, 133] on h4 "[PERSON_NAME]'s Firm Administration Board" at bounding box center [193, 132] width 146 height 11
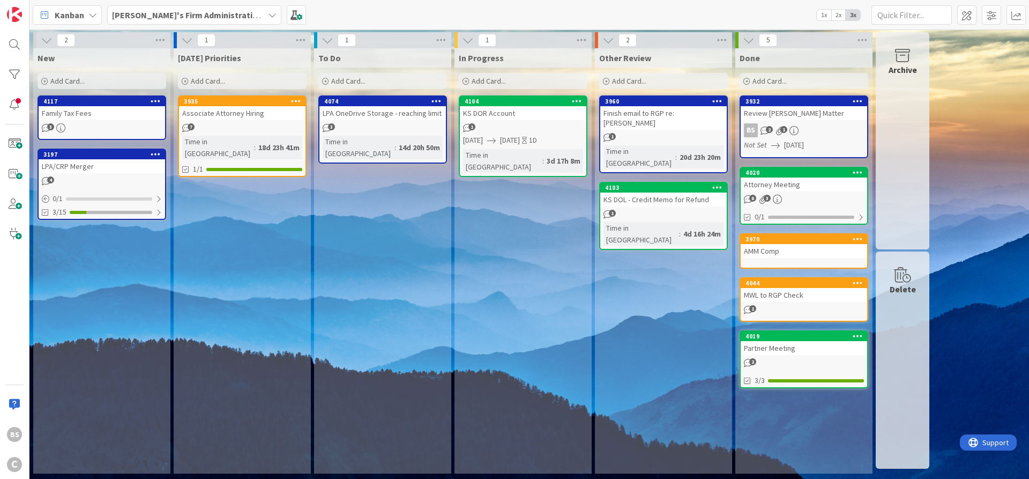
click at [184, 80] on icon at bounding box center [185, 81] width 6 height 6
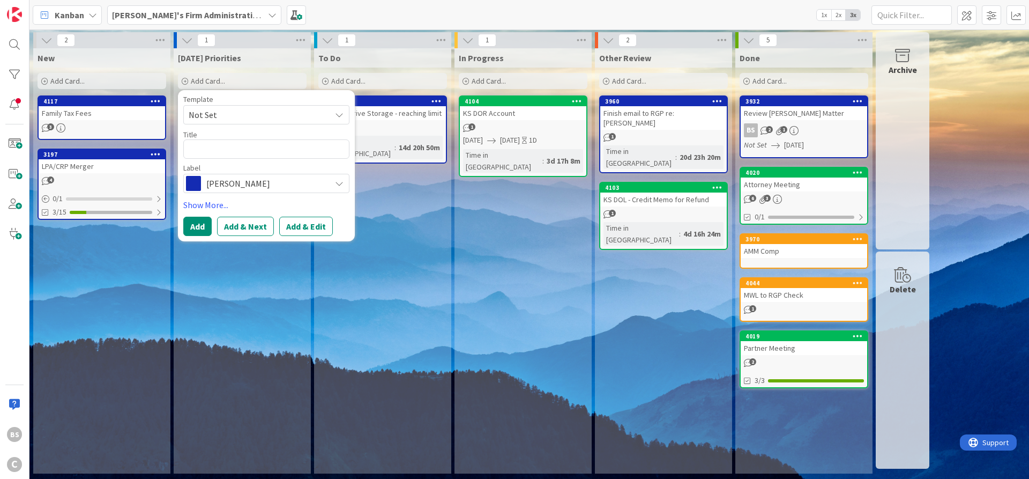
click at [197, 184] on span at bounding box center [193, 183] width 15 height 15
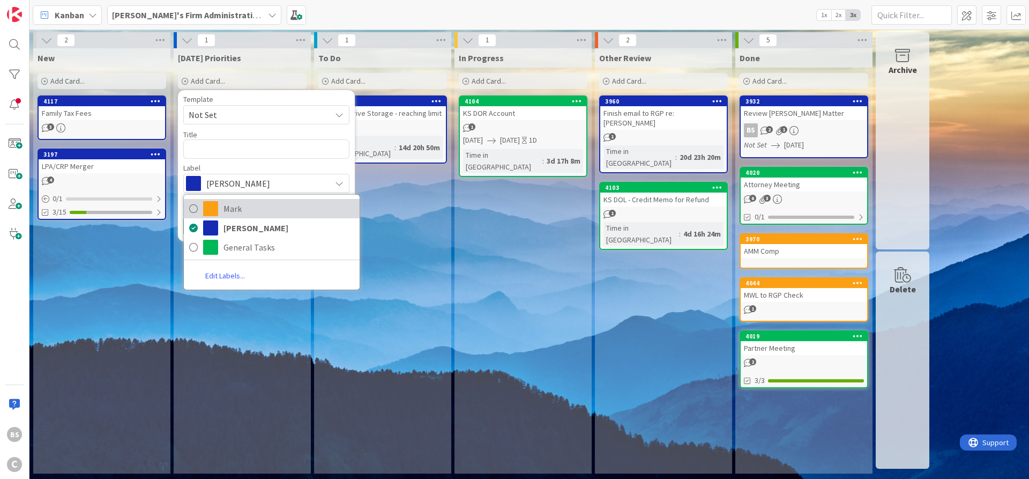
click at [203, 208] on span at bounding box center [210, 208] width 15 height 15
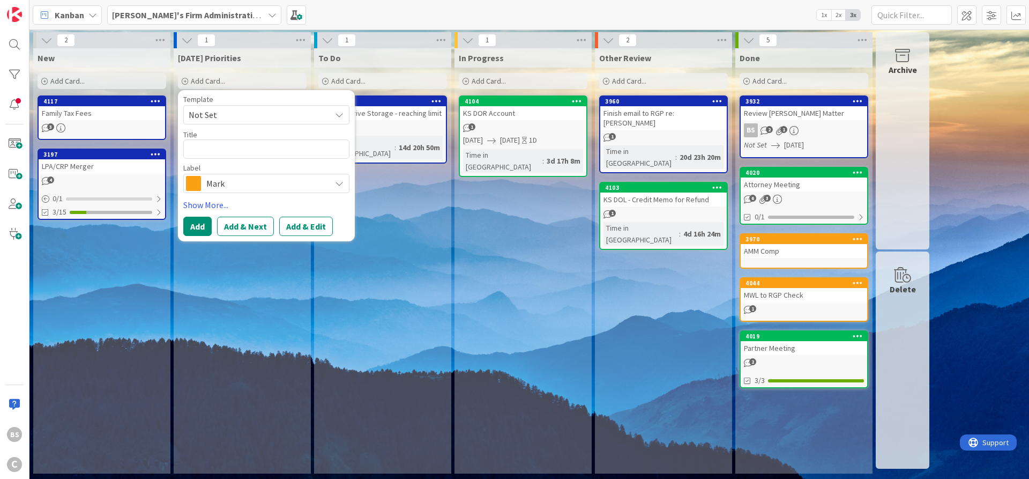
click at [205, 139] on div "Title 0 / 128" at bounding box center [266, 135] width 166 height 10
click at [206, 146] on textarea at bounding box center [266, 148] width 166 height 19
type textarea "x"
type textarea "K"
type textarea "x"
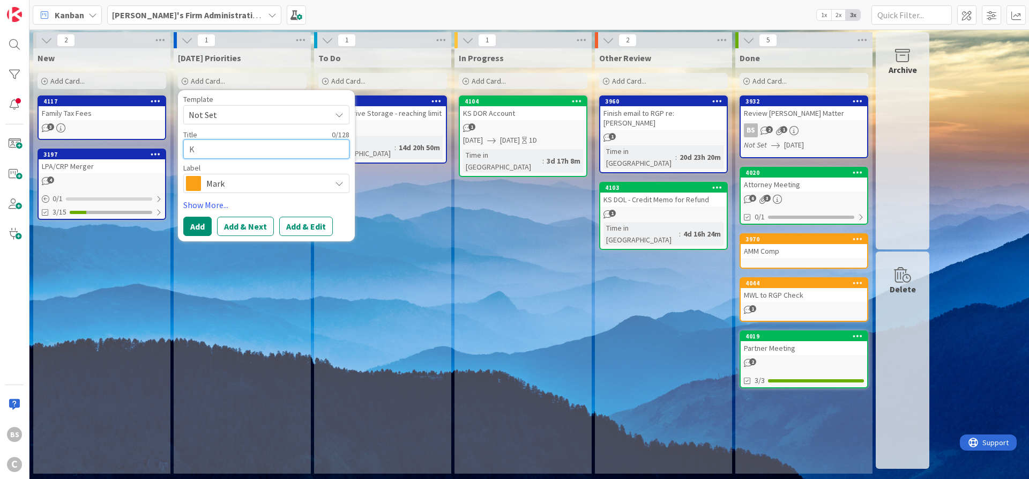
type textarea "Ka"
type textarea "x"
type textarea "Kat"
type textarea "x"
type textarea "Kath"
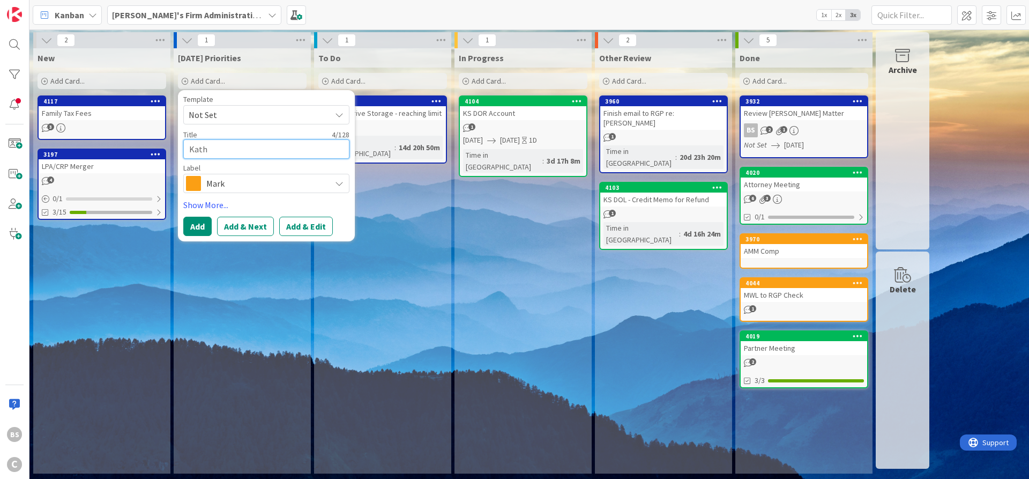
type textarea "x"
type textarea "[PERSON_NAME]"
type textarea "x"
type textarea "[PERSON_NAME]"
type textarea "x"
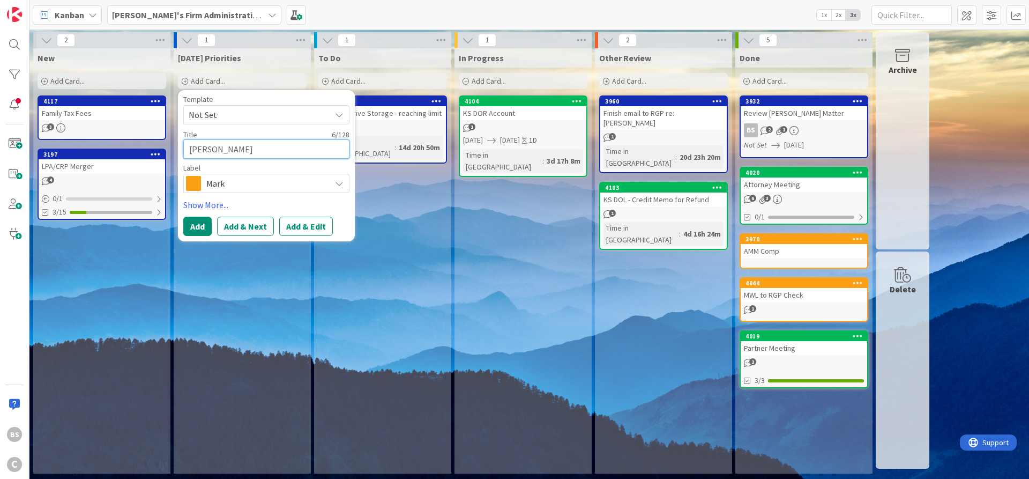
type textarea "[PERSON_NAME]"
type textarea "x"
type textarea "[PERSON_NAME]"
type textarea "x"
type textarea "[PERSON_NAME]"
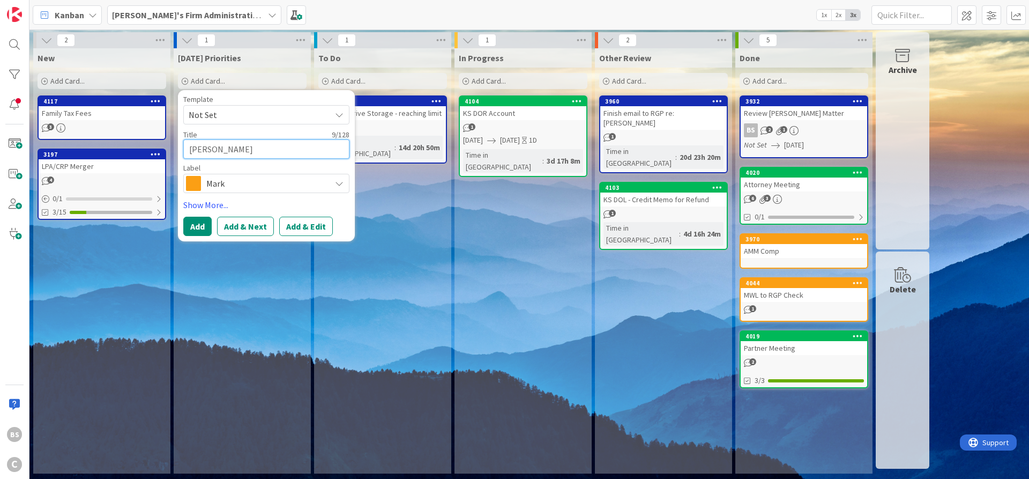
type textarea "x"
type textarea "[PERSON_NAME]"
type textarea "x"
type textarea "[PERSON_NAME]"
type textarea "x"
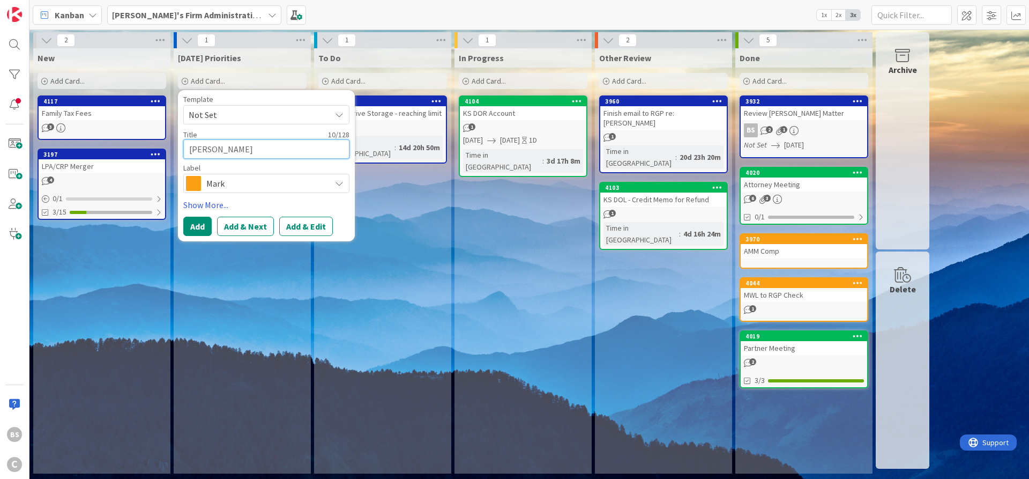
type textarea "[PERSON_NAME]"
type textarea "x"
type textarea "[PERSON_NAME]"
type textarea "x"
type textarea "[PERSON_NAME]"
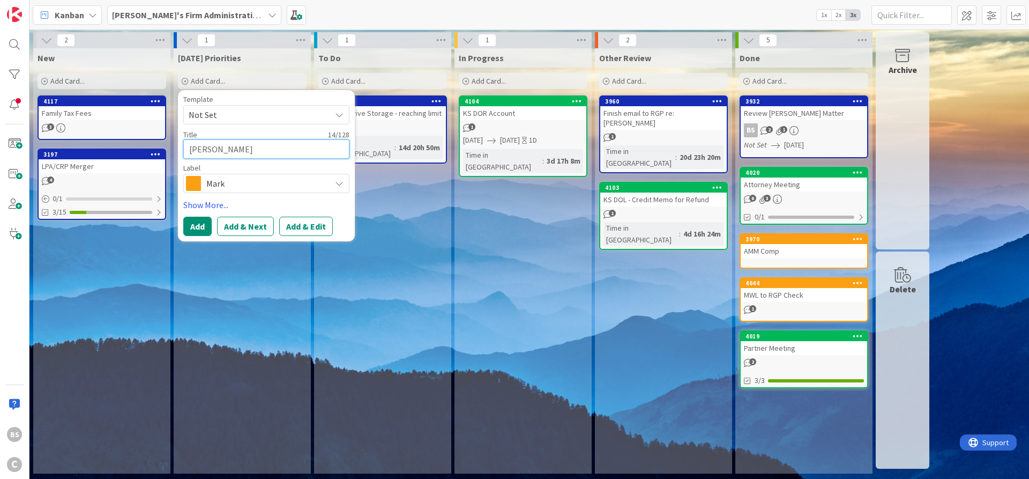
type textarea "x"
type textarea "[PERSON_NAME]"
type textarea "x"
type textarea "[PERSON_NAME] [PERSON_NAME]"
type textarea "x"
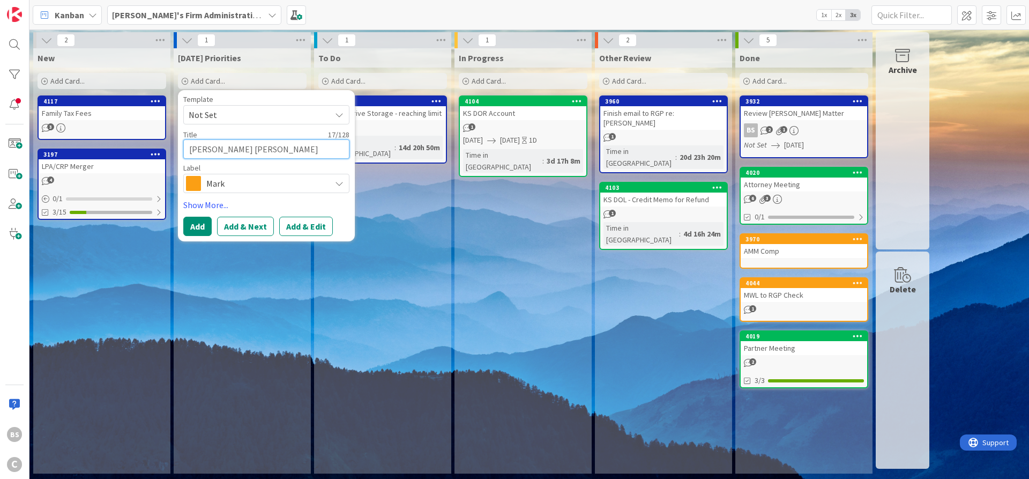
type textarea "[PERSON_NAME] [PERSON_NAME]"
type textarea "x"
type textarea "[PERSON_NAME] Billin"
type textarea "x"
type textarea "[PERSON_NAME] Billing"
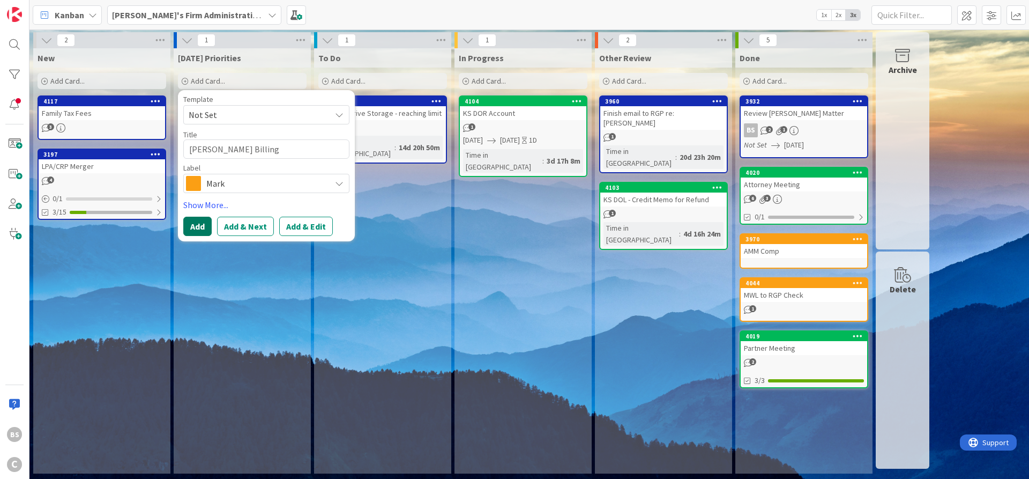
click at [196, 227] on button "Add" at bounding box center [197, 226] width 28 height 19
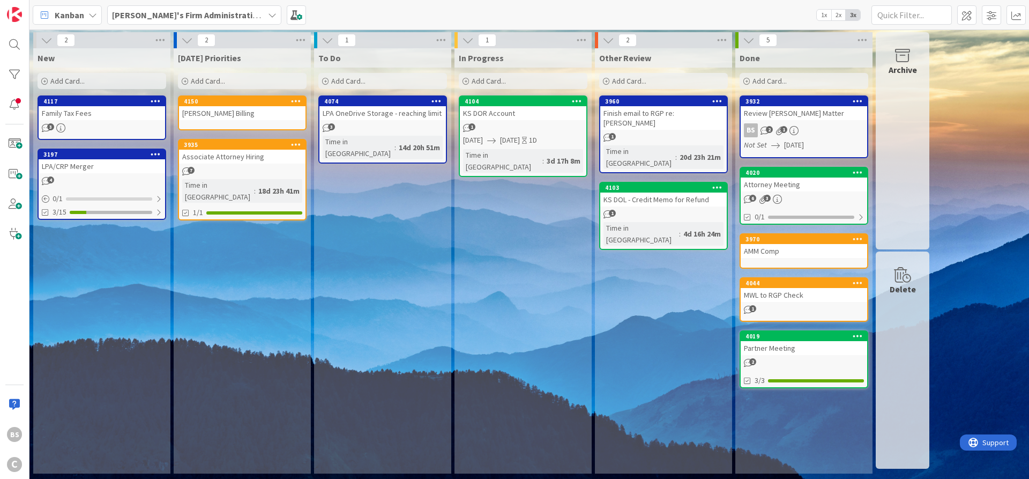
click at [288, 330] on div "[DATE] Priorities Add Card... Template Not Set Title 0 / 128 Label [PERSON_NAME…" at bounding box center [242, 260] width 137 height 425
click at [175, 14] on b "[PERSON_NAME]'s Firm Administration Board" at bounding box center [200, 15] width 176 height 11
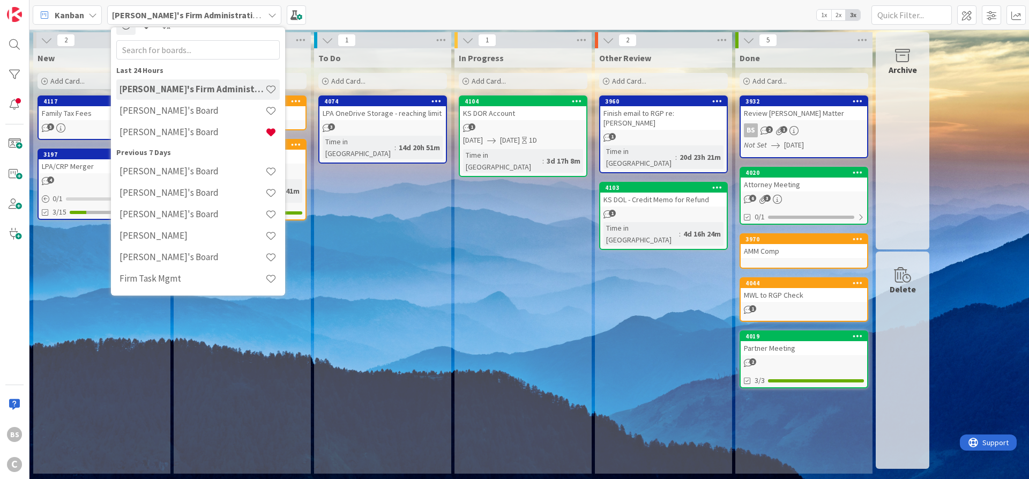
scroll to position [17, 0]
click at [163, 114] on h4 "[PERSON_NAME]'s Board" at bounding box center [193, 110] width 146 height 11
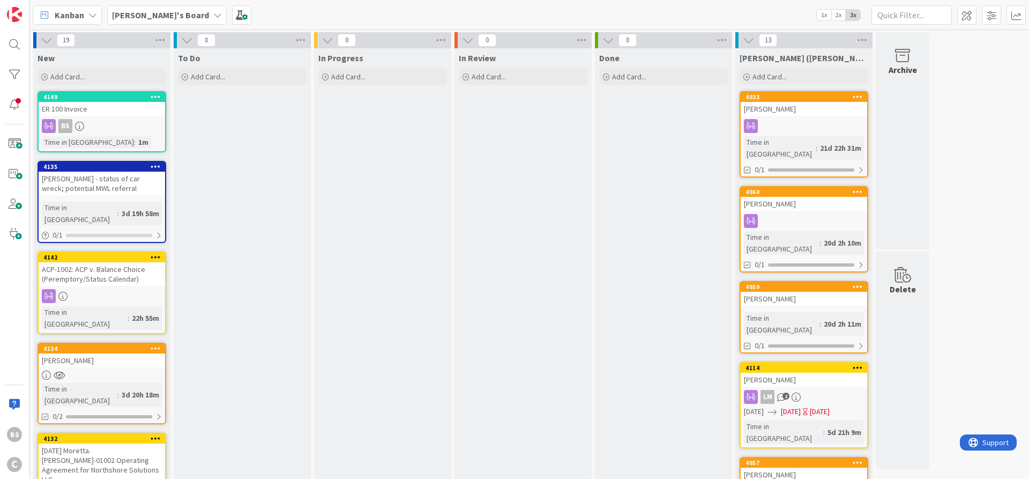
click at [136, 14] on b "[PERSON_NAME]'s Board" at bounding box center [160, 15] width 97 height 11
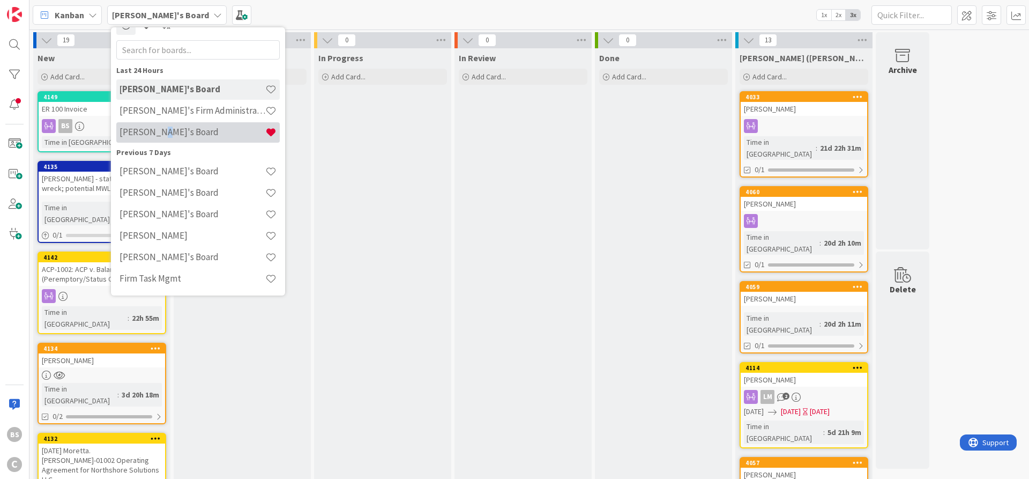
click at [157, 131] on h4 "[PERSON_NAME]'s Board" at bounding box center [193, 132] width 146 height 11
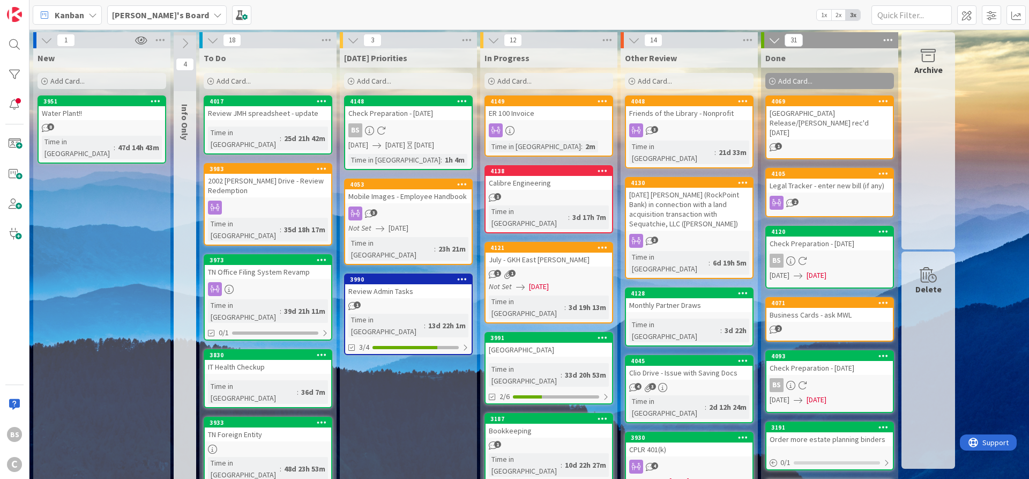
click at [667, 179] on div "4130" at bounding box center [692, 183] width 122 height 8
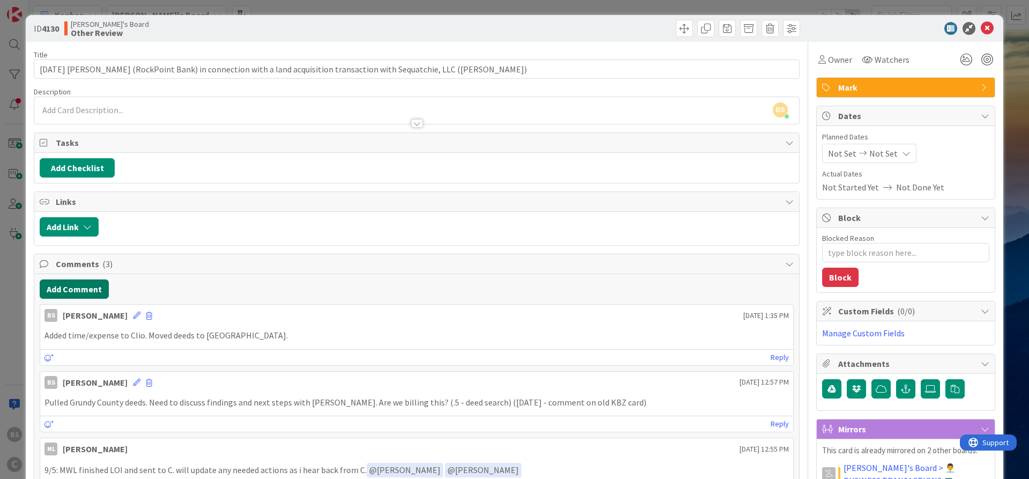
click at [95, 286] on button "Add Comment" at bounding box center [74, 288] width 69 height 19
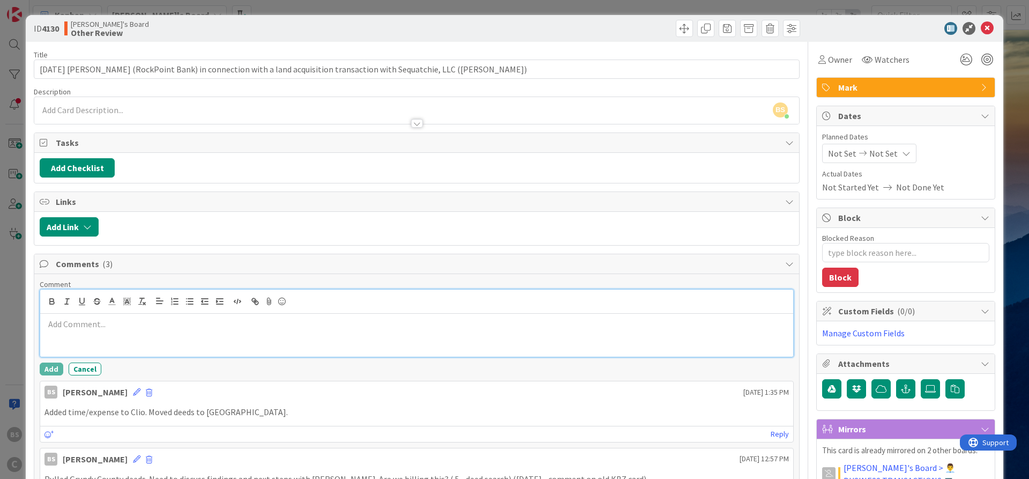
click at [71, 325] on p at bounding box center [417, 324] width 745 height 12
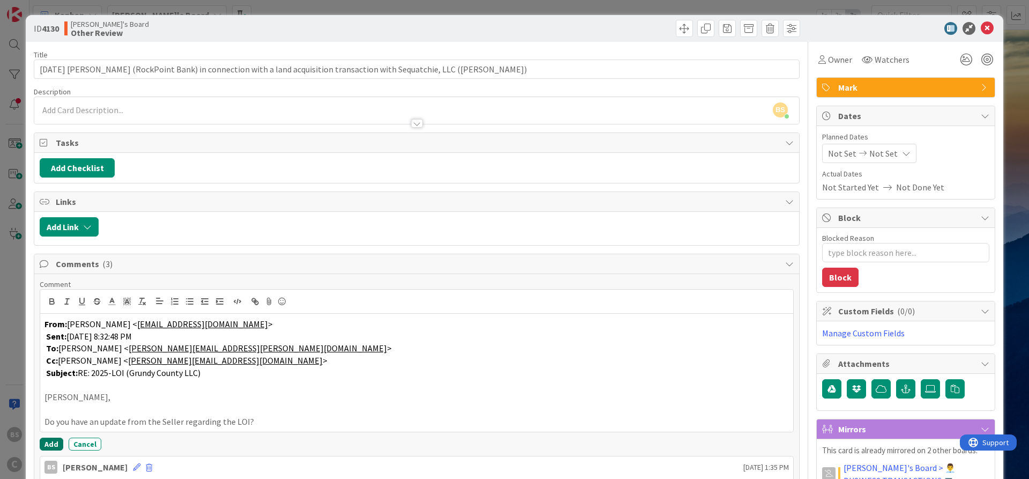
click at [45, 442] on button "Add" at bounding box center [52, 444] width 24 height 13
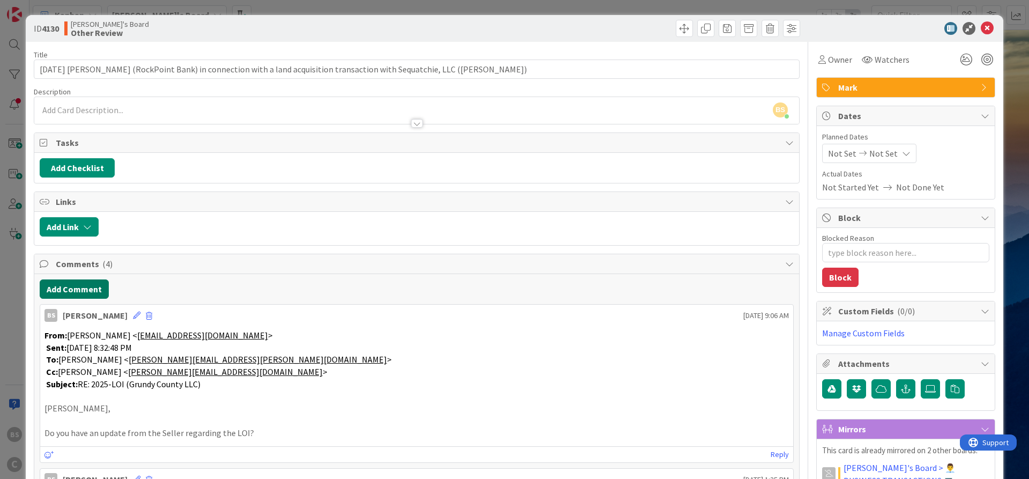
click at [57, 286] on button "Add Comment" at bounding box center [74, 288] width 69 height 19
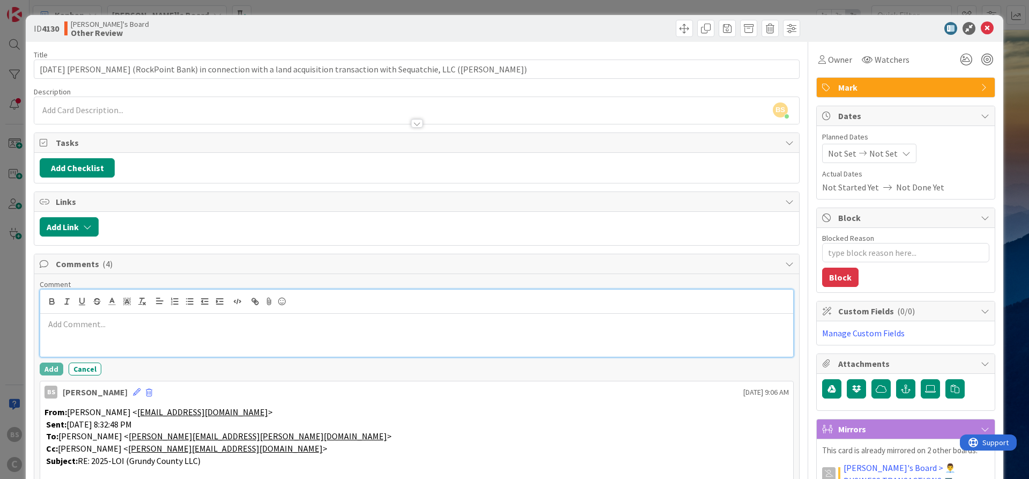
click at [200, 327] on p at bounding box center [417, 324] width 745 height 12
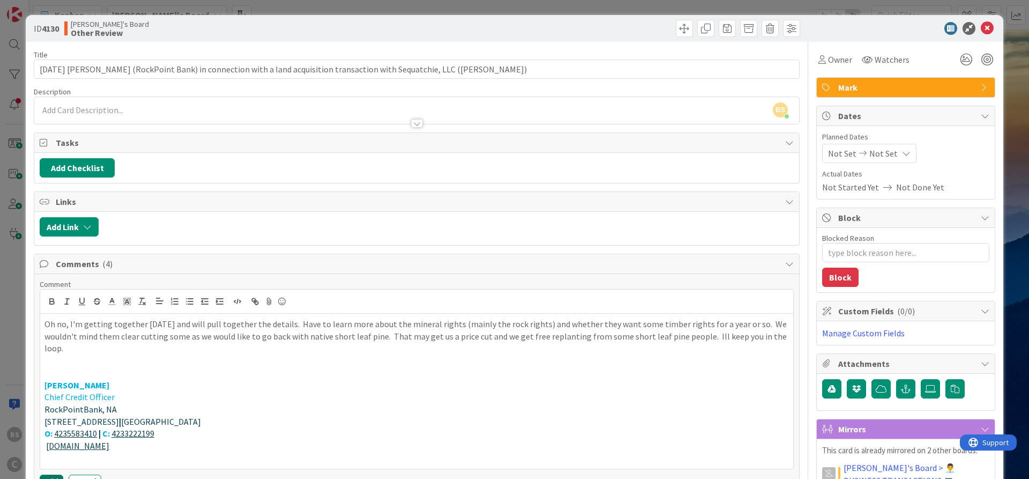
click at [43, 475] on button "Add" at bounding box center [52, 481] width 24 height 13
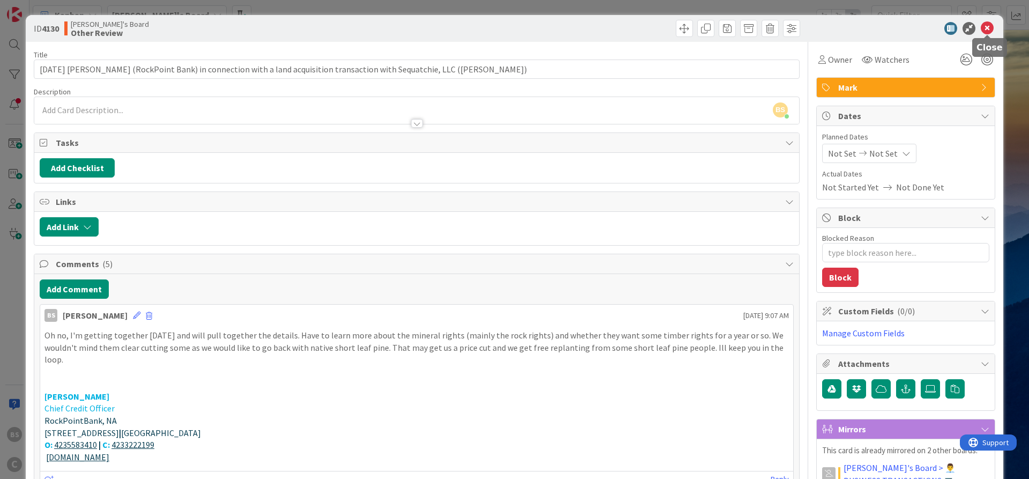
click at [992, 27] on icon at bounding box center [987, 28] width 13 height 13
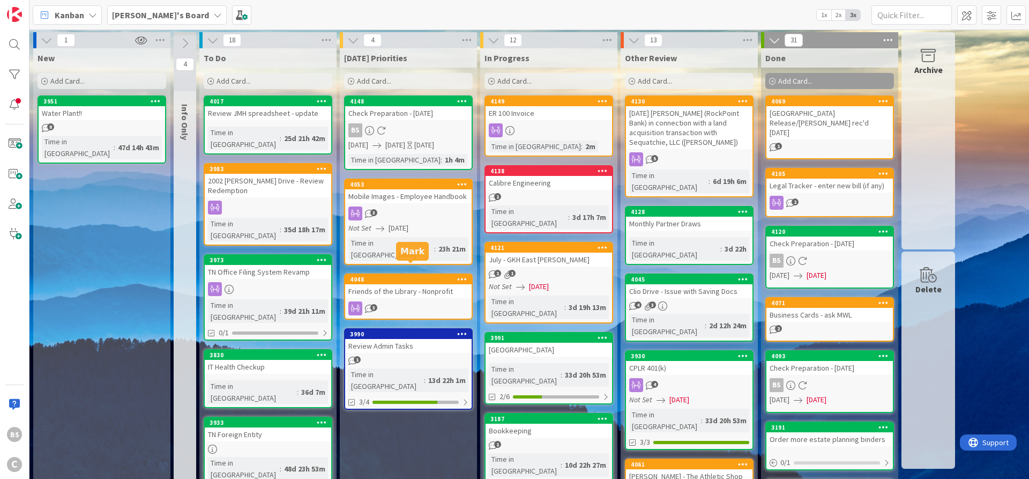
click at [386, 276] on div "4048" at bounding box center [411, 280] width 122 height 8
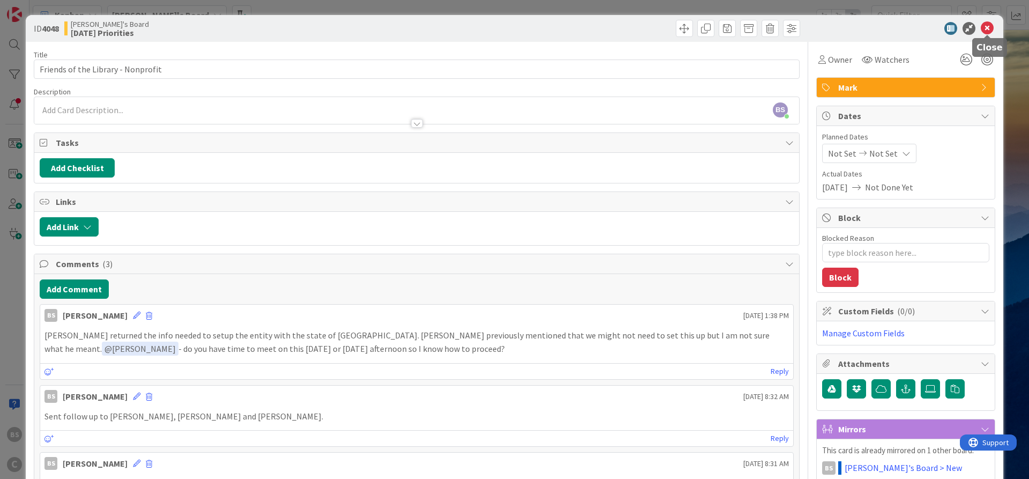
click at [988, 23] on icon at bounding box center [987, 28] width 13 height 13
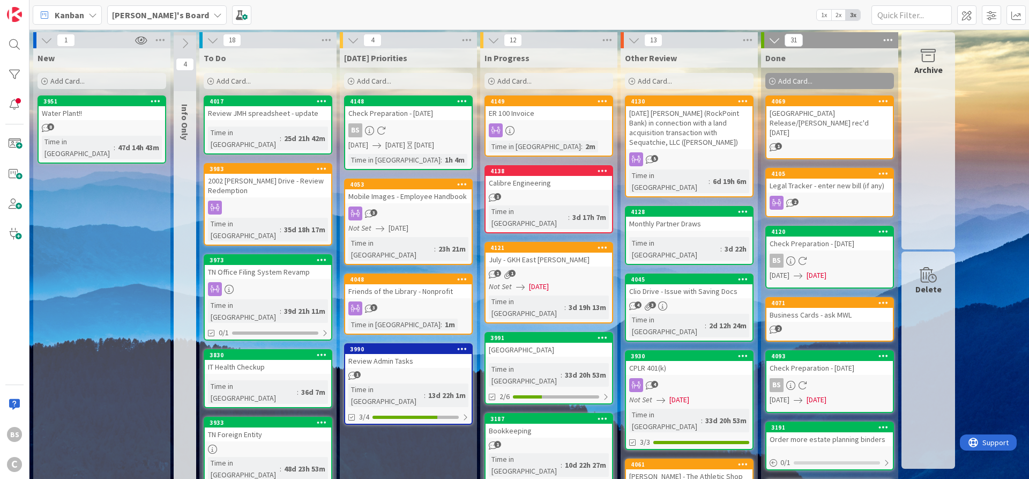
click at [94, 106] on div "Water Plant!!" at bounding box center [102, 113] width 127 height 14
type textarea "x"
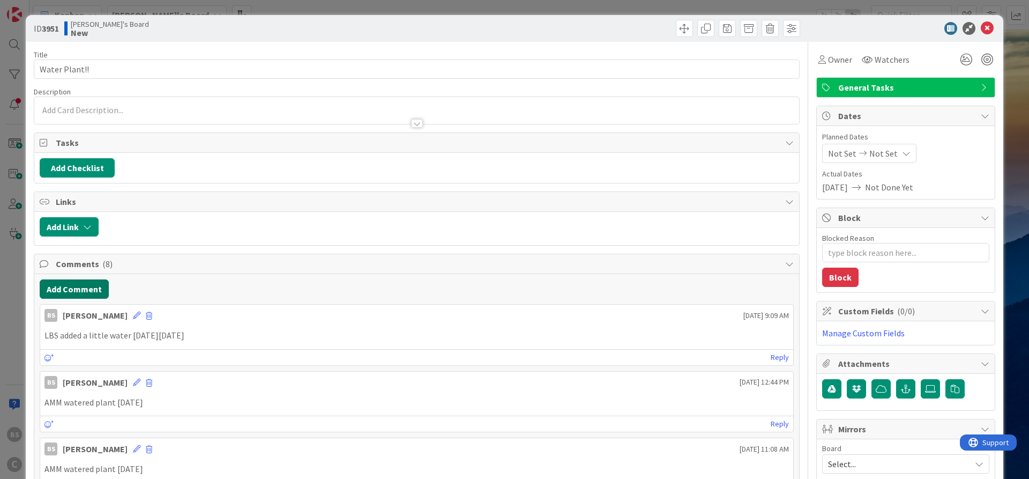
click at [57, 285] on button "Add Comment" at bounding box center [74, 288] width 69 height 19
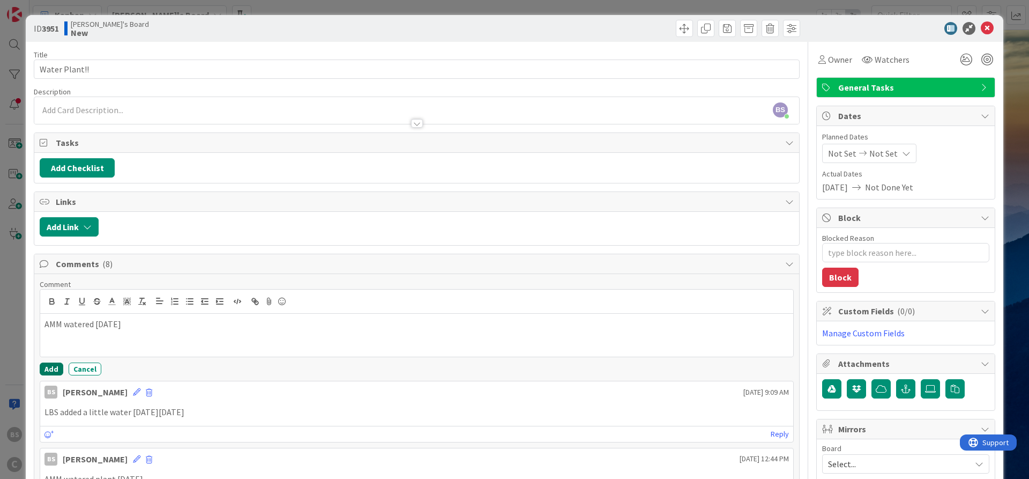
click at [54, 368] on button "Add" at bounding box center [52, 368] width 24 height 13
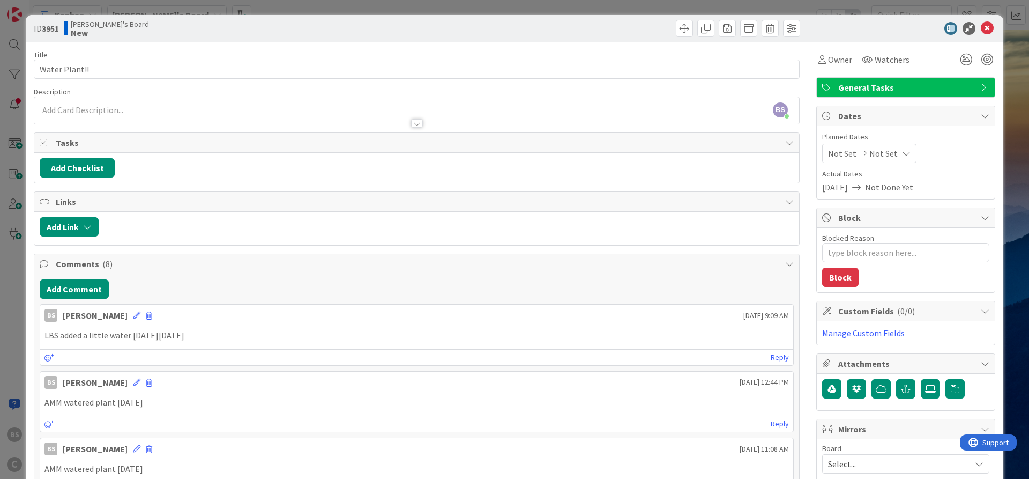
type textarea "x"
click at [992, 24] on icon at bounding box center [987, 28] width 13 height 13
